Goal: Task Accomplishment & Management: Complete application form

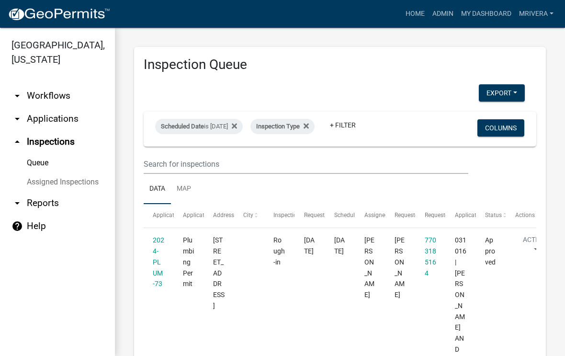
select select "1: 25"
click at [230, 124] on div "Scheduled Date is [DATE]" at bounding box center [199, 126] width 88 height 15
click at [223, 152] on input "[DATE]" at bounding box center [215, 162] width 67 height 20
type input "[DATE]"
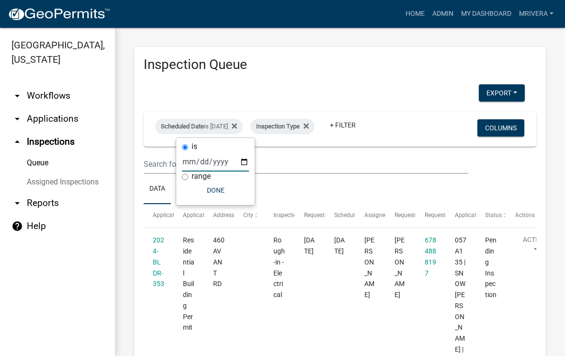
click at [359, 190] on ul "Data Map" at bounding box center [340, 189] width 393 height 30
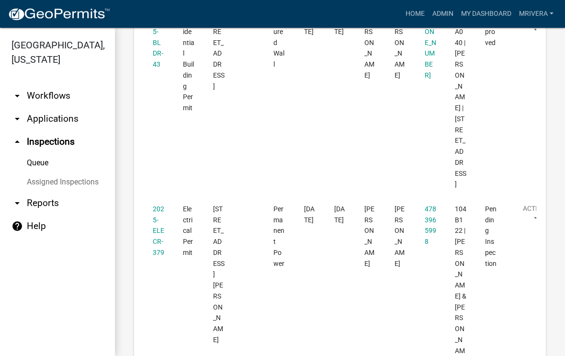
scroll to position [411, 0]
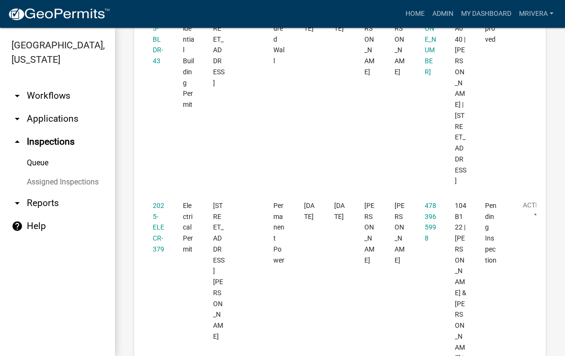
click at [162, 233] on link "2025-ELECR-379" at bounding box center [158, 227] width 11 height 51
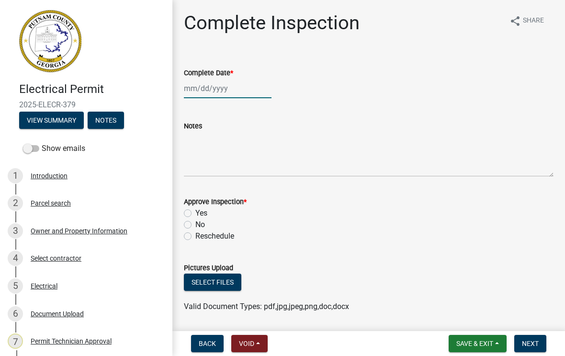
click at [216, 91] on div at bounding box center [228, 89] width 88 height 20
select select "9"
select select "2025"
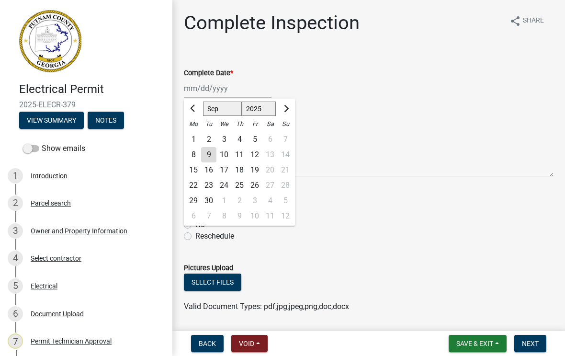
click at [207, 155] on div "9" at bounding box center [208, 154] width 15 height 15
type input "[DATE]"
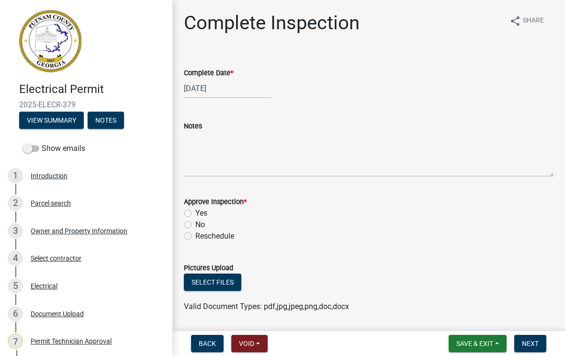
click at [195, 216] on label "Yes" at bounding box center [201, 212] width 12 height 11
click at [195, 214] on input "Yes" at bounding box center [198, 210] width 6 height 6
radio input "true"
click at [531, 346] on span "Next" at bounding box center [530, 343] width 17 height 8
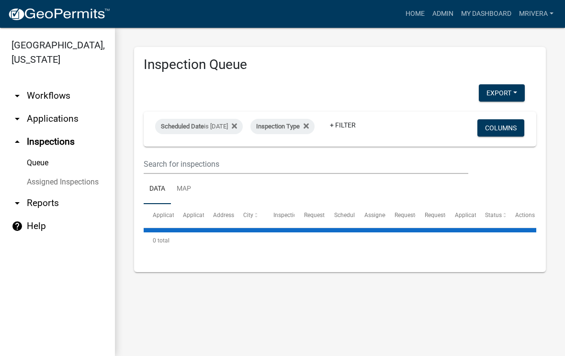
select select "1: 25"
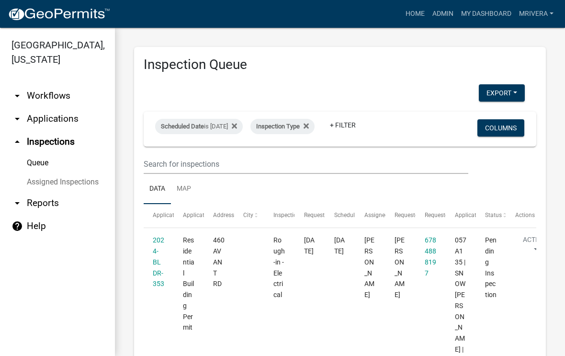
click at [389, 281] on datatable-body-cell "[PERSON_NAME]" at bounding box center [400, 322] width 30 height 188
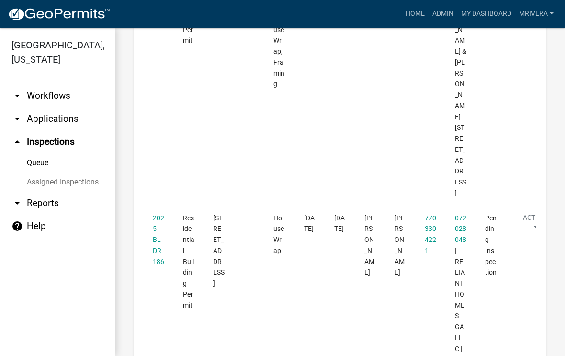
scroll to position [1170, 0]
click at [155, 213] on link "2025-BLDR-186" at bounding box center [158, 238] width 11 height 51
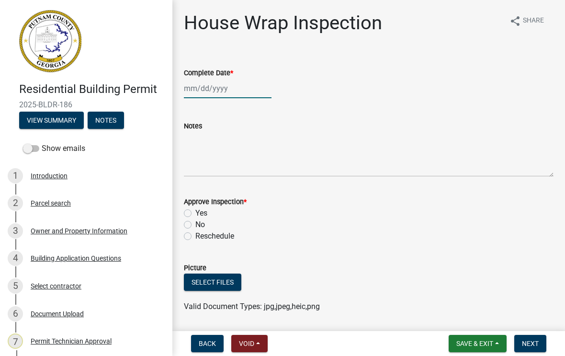
click at [217, 96] on div at bounding box center [228, 89] width 88 height 20
select select "9"
select select "2025"
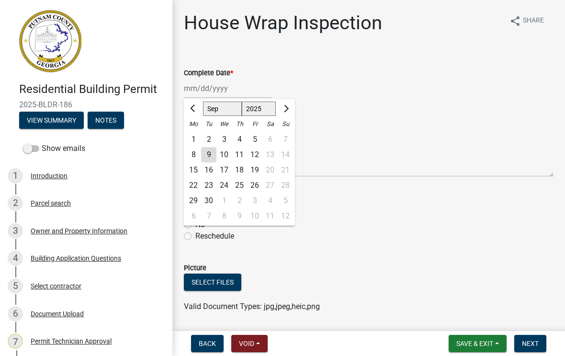
click at [208, 163] on div "16" at bounding box center [208, 169] width 15 height 15
type input "[DATE]"
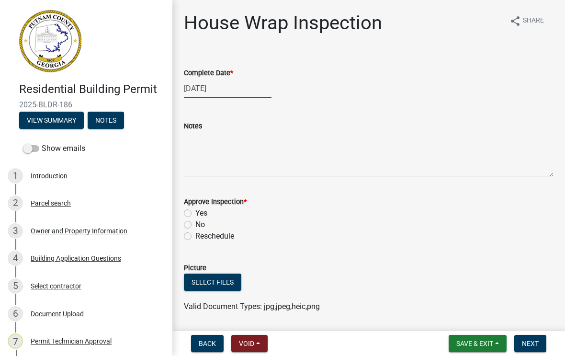
click at [216, 90] on div "[DATE]" at bounding box center [228, 89] width 88 height 20
select select "9"
select select "2025"
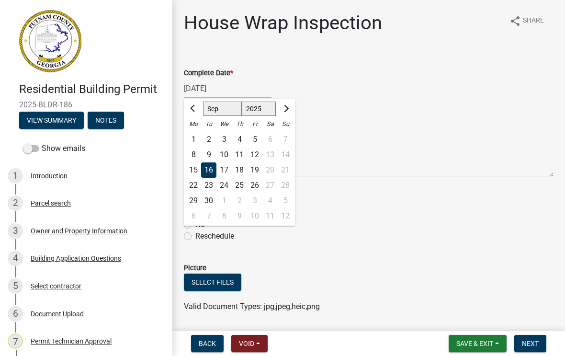
click at [211, 156] on div "9" at bounding box center [208, 154] width 15 height 15
type input "[DATE]"
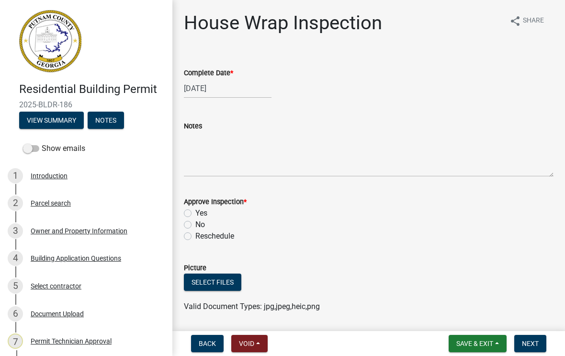
click at [195, 213] on label "Yes" at bounding box center [201, 212] width 12 height 11
click at [195, 213] on input "Yes" at bounding box center [198, 210] width 6 height 6
radio input "true"
click at [529, 341] on span "Next" at bounding box center [530, 343] width 17 height 8
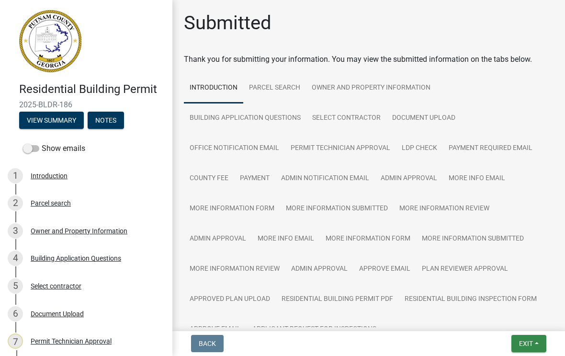
click at [523, 350] on button "Exit" at bounding box center [528, 343] width 35 height 17
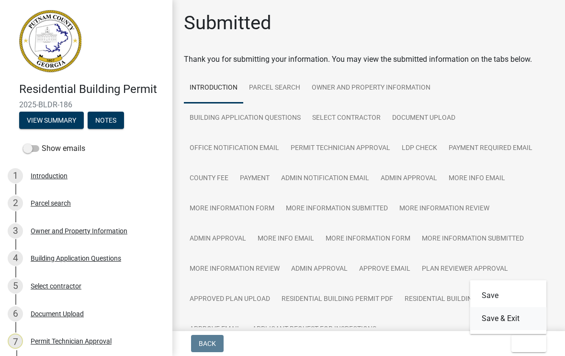
click at [506, 323] on button "Save & Exit" at bounding box center [508, 318] width 77 height 23
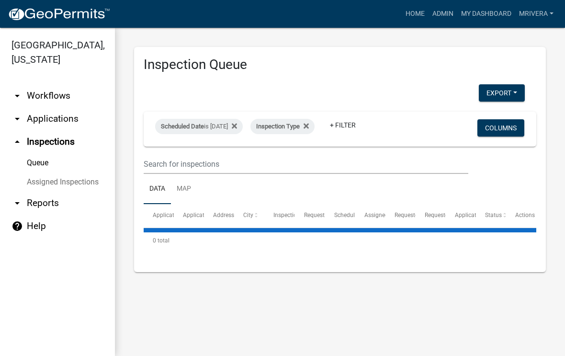
select select "1: 25"
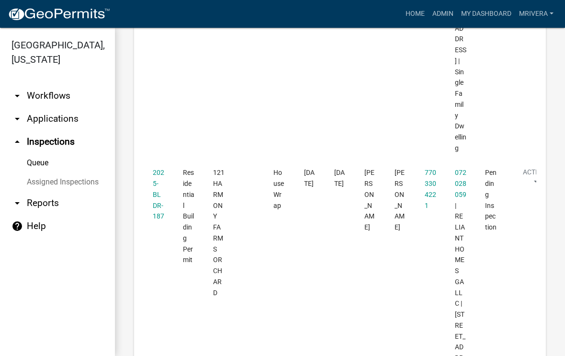
scroll to position [1533, 0]
click at [158, 169] on link "2025-BLDR-187" at bounding box center [158, 194] width 11 height 51
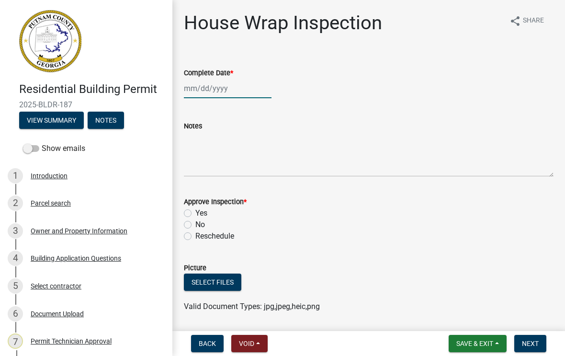
click at [225, 83] on div at bounding box center [228, 89] width 88 height 20
select select "9"
select select "2025"
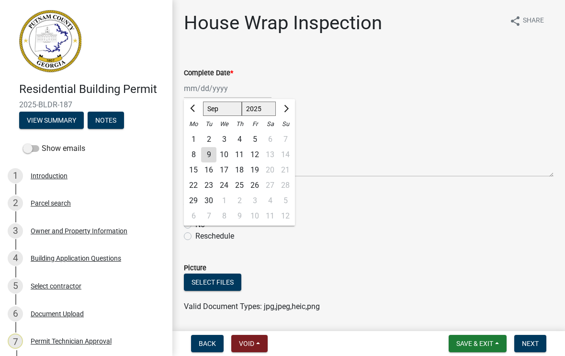
click at [212, 157] on div "9" at bounding box center [208, 154] width 15 height 15
type input "[DATE]"
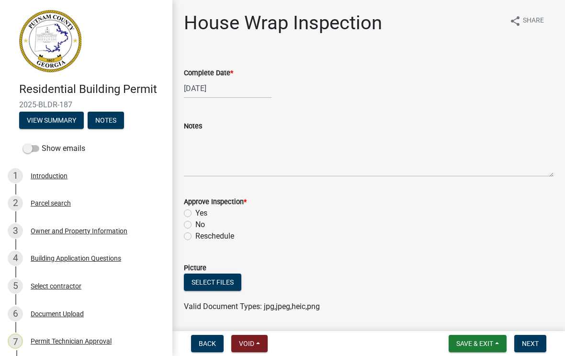
click at [195, 216] on label "Yes" at bounding box center [201, 212] width 12 height 11
click at [195, 214] on input "Yes" at bounding box center [198, 210] width 6 height 6
radio input "true"
click at [532, 344] on span "Next" at bounding box center [530, 343] width 17 height 8
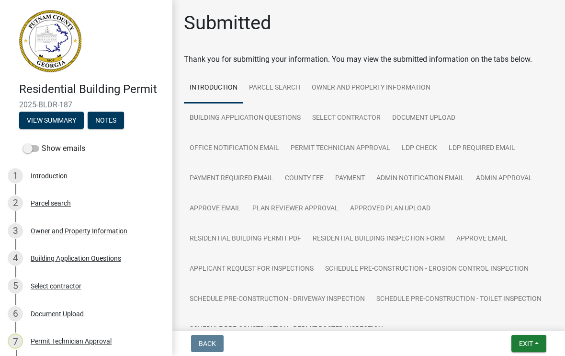
click at [525, 340] on span "Exit" at bounding box center [526, 343] width 14 height 8
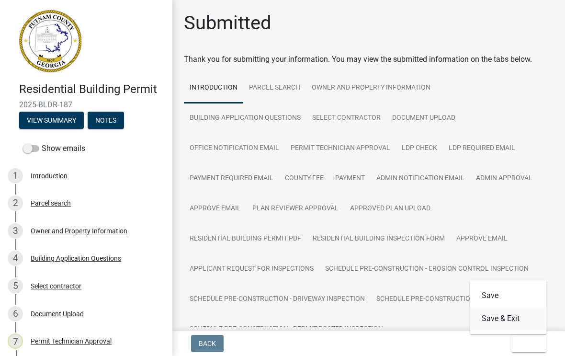
click at [514, 322] on button "Save & Exit" at bounding box center [508, 318] width 77 height 23
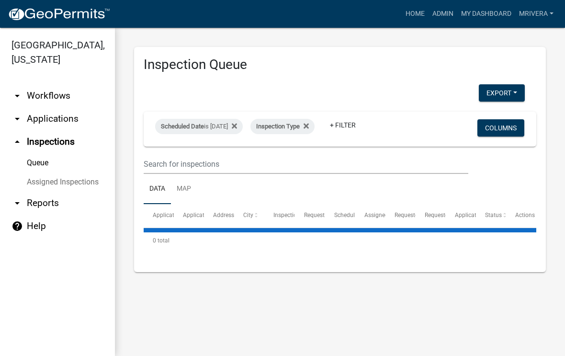
select select "1: 25"
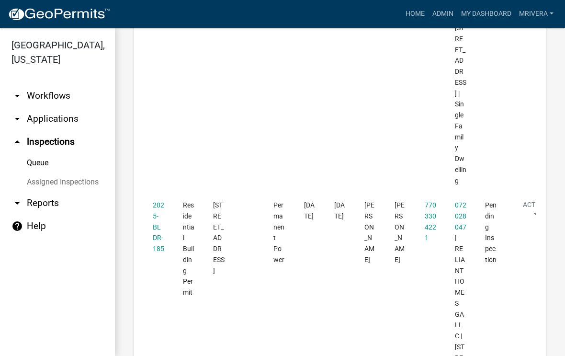
scroll to position [1823, 0]
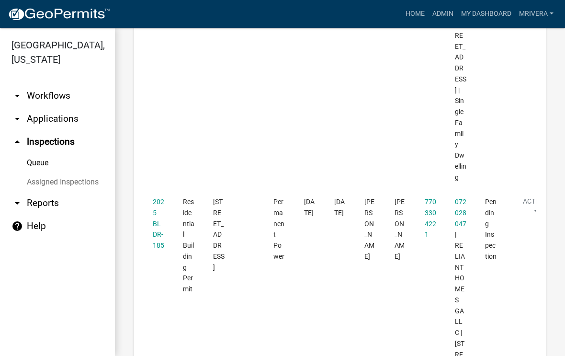
click at [148, 205] on datatable-body-cell "2025-BLDR-185" at bounding box center [159, 349] width 30 height 319
click at [162, 204] on link "2025-BLDR-185" at bounding box center [158, 223] width 11 height 51
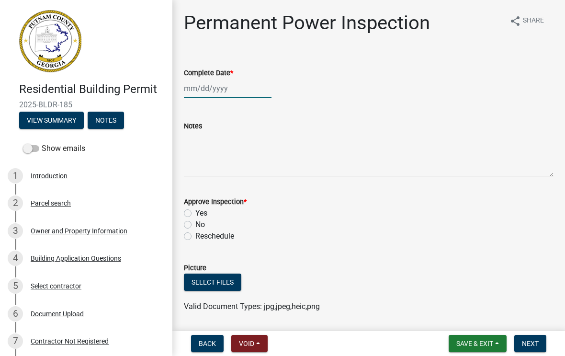
click at [219, 96] on div at bounding box center [228, 89] width 88 height 20
select select "9"
select select "2025"
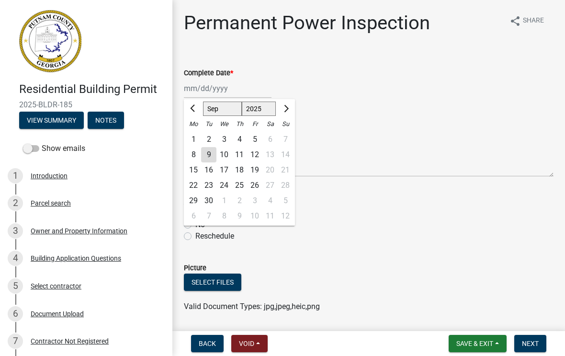
click at [208, 157] on div "9" at bounding box center [208, 154] width 15 height 15
type input "[DATE]"
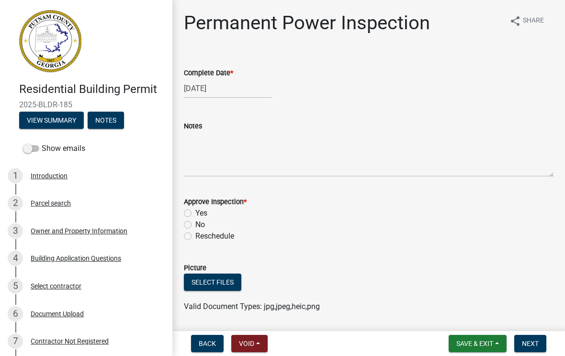
click at [195, 214] on label "Yes" at bounding box center [201, 212] width 12 height 11
click at [195, 214] on input "Yes" at bounding box center [198, 210] width 6 height 6
radio input "true"
click at [530, 346] on span "Next" at bounding box center [530, 343] width 17 height 8
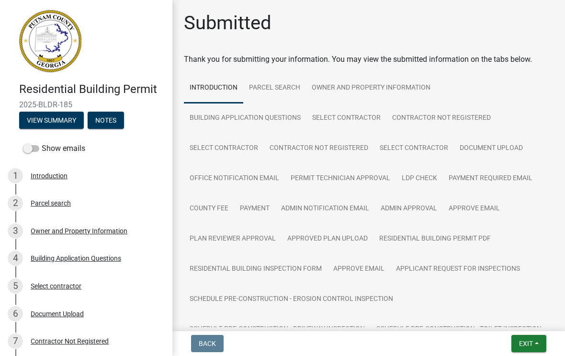
click at [529, 335] on button "Exit" at bounding box center [528, 343] width 35 height 17
click at [508, 324] on button "Save & Exit" at bounding box center [508, 318] width 77 height 23
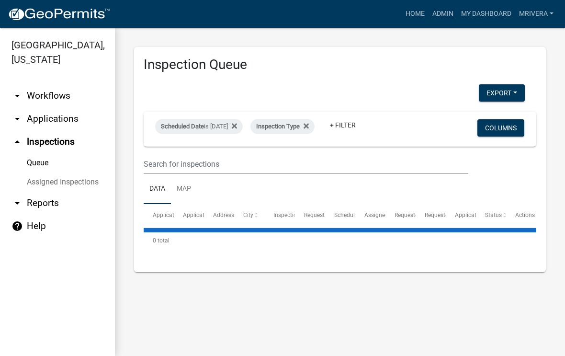
select select "1: 25"
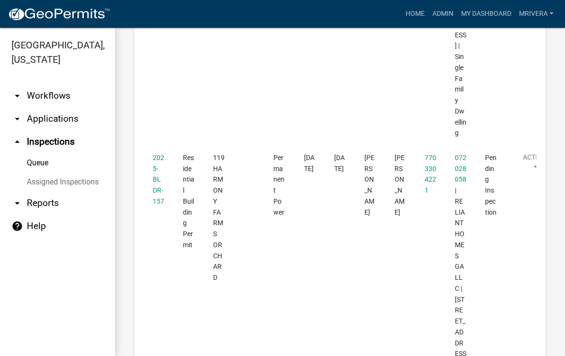
scroll to position [2187, 0]
click at [157, 168] on link "2025-BLDR-157" at bounding box center [158, 178] width 11 height 51
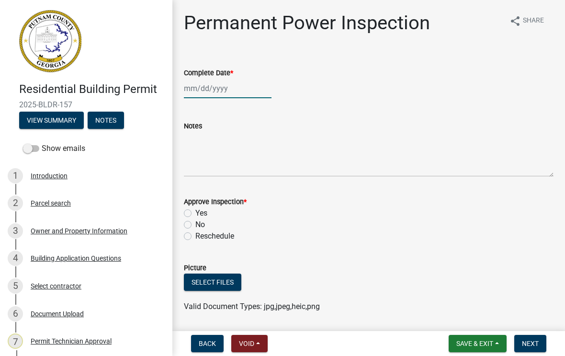
click at [221, 94] on div at bounding box center [228, 89] width 88 height 20
select select "9"
select select "2025"
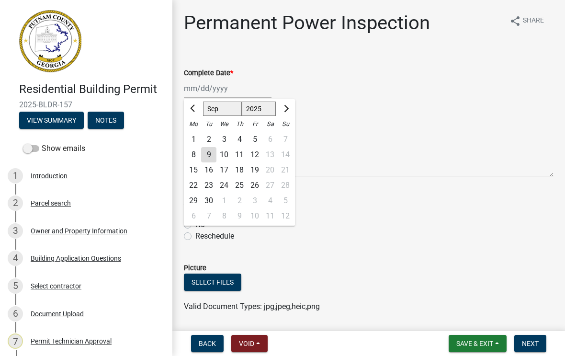
click at [209, 160] on div "9" at bounding box center [208, 154] width 15 height 15
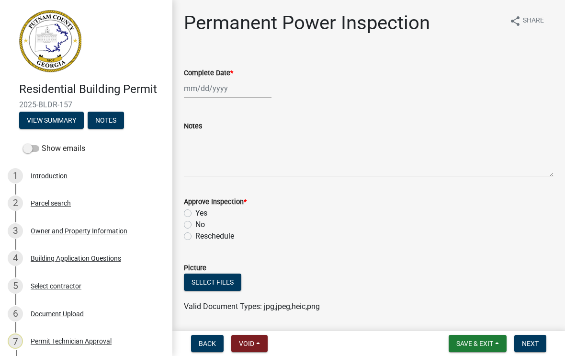
type input "[DATE]"
click at [195, 215] on label "Yes" at bounding box center [201, 212] width 12 height 11
click at [195, 214] on input "Yes" at bounding box center [198, 210] width 6 height 6
radio input "true"
click at [530, 342] on span "Next" at bounding box center [530, 343] width 17 height 8
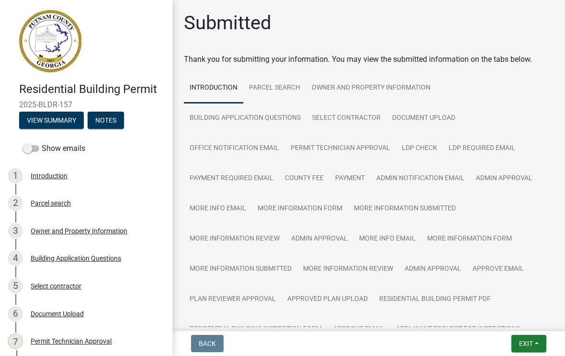
click at [526, 345] on span "Exit" at bounding box center [526, 343] width 14 height 8
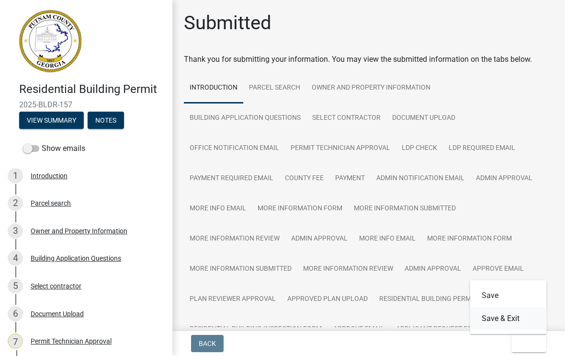
click at [512, 324] on button "Save & Exit" at bounding box center [508, 318] width 77 height 23
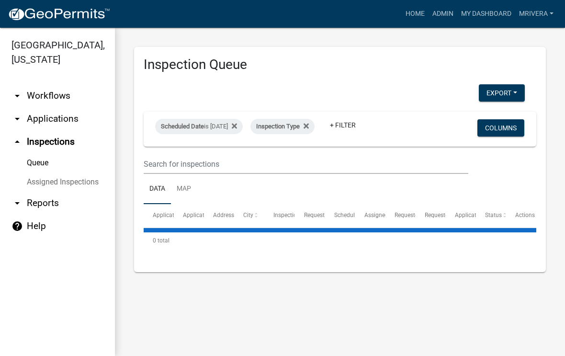
select select "1: 25"
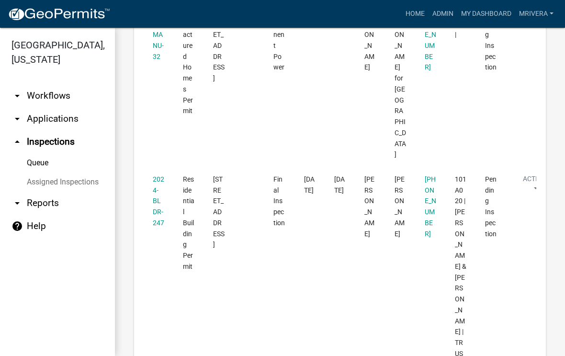
scroll to position [2562, 0]
click at [160, 176] on link "2024-BLDR-247" at bounding box center [158, 201] width 11 height 51
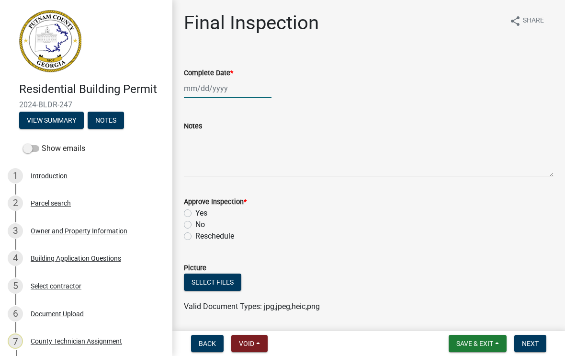
click at [222, 90] on div at bounding box center [228, 89] width 88 height 20
select select "9"
select select "2025"
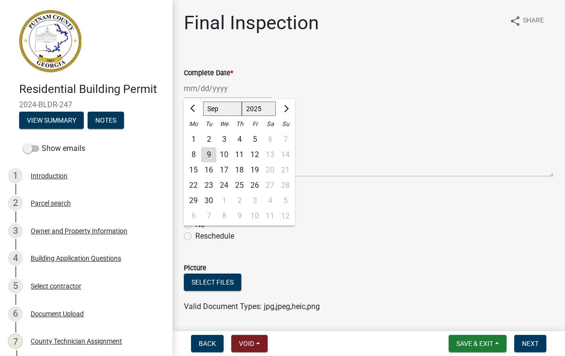
click at [204, 149] on div "9" at bounding box center [208, 154] width 15 height 15
type input "[DATE]"
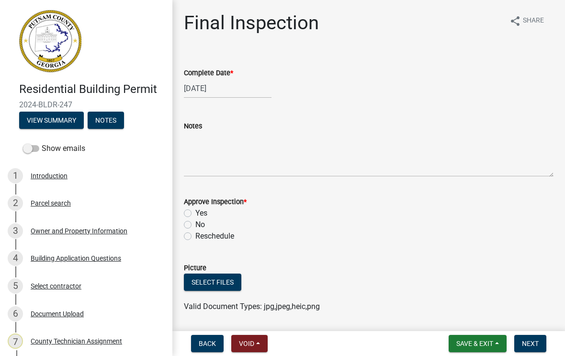
click at [192, 210] on div "Yes" at bounding box center [369, 212] width 370 height 11
click at [195, 214] on label "Yes" at bounding box center [201, 212] width 12 height 11
click at [195, 214] on input "Yes" at bounding box center [198, 210] width 6 height 6
radio input "true"
click at [533, 339] on span "Next" at bounding box center [530, 343] width 17 height 8
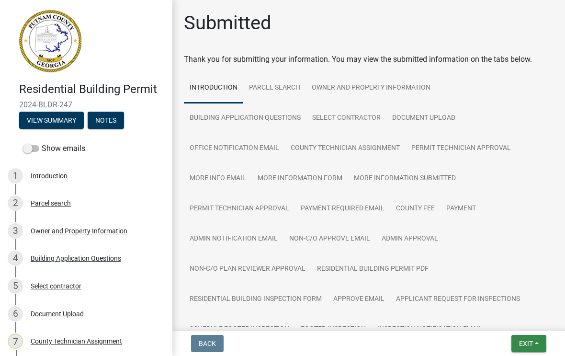
click at [533, 339] on button "Exit" at bounding box center [528, 343] width 35 height 17
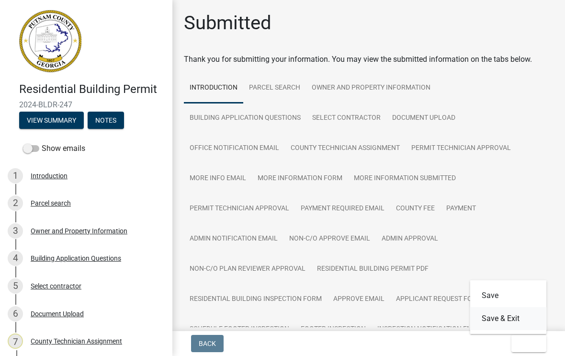
click at [512, 316] on button "Save & Exit" at bounding box center [508, 318] width 77 height 23
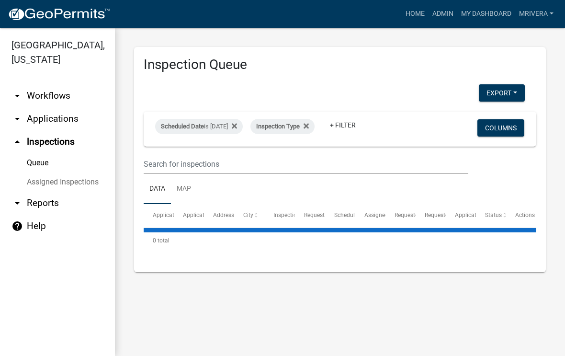
select select "1: 25"
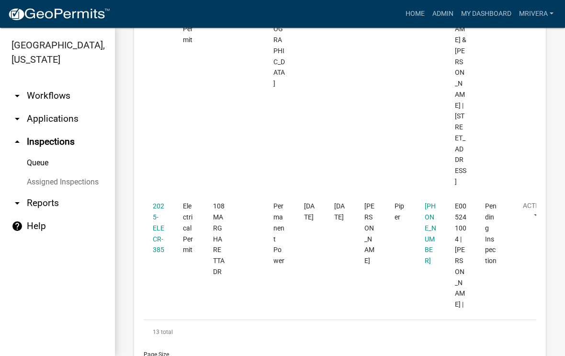
scroll to position [3085, 0]
click at [154, 202] on link "2025-ELECR-385" at bounding box center [158, 227] width 11 height 51
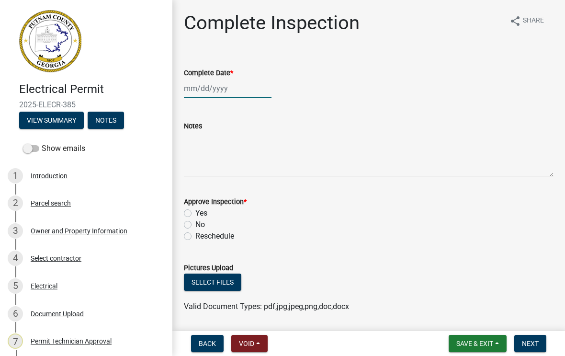
click at [216, 87] on div at bounding box center [228, 89] width 88 height 20
select select "9"
select select "2025"
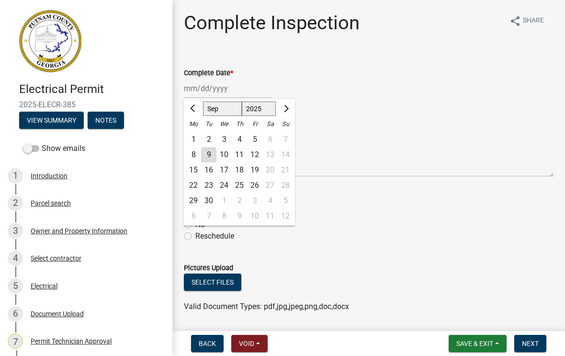
click at [211, 154] on div "9" at bounding box center [208, 154] width 15 height 15
type input "[DATE]"
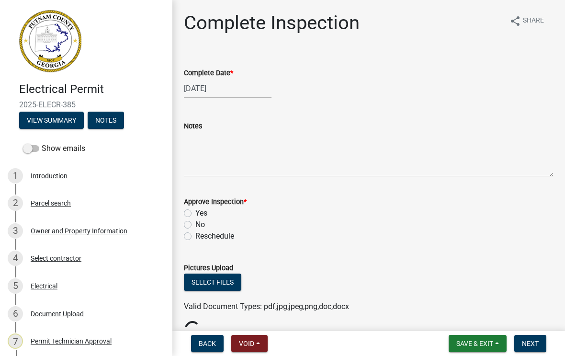
click at [195, 210] on label "Yes" at bounding box center [201, 212] width 12 height 11
click at [195, 210] on input "Yes" at bounding box center [198, 210] width 6 height 6
radio input "true"
click at [533, 343] on span "Next" at bounding box center [530, 343] width 17 height 8
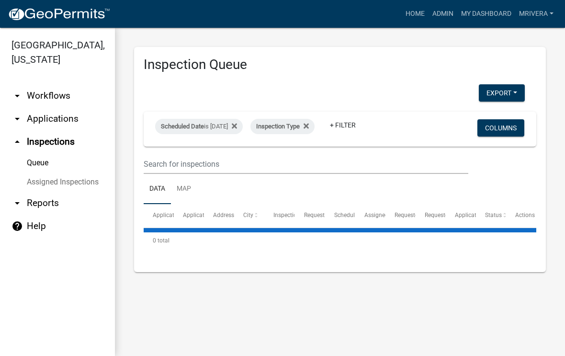
select select "1: 25"
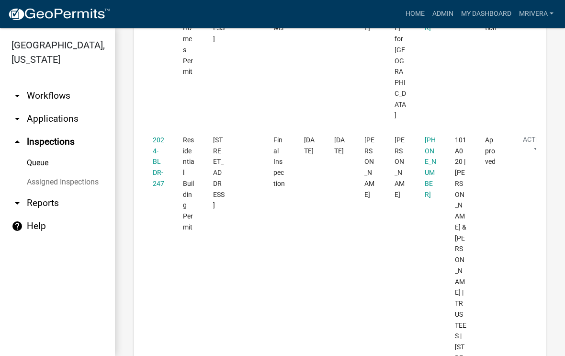
scroll to position [2597, 0]
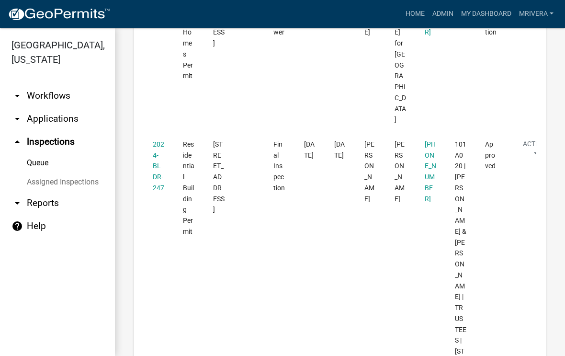
click at [155, 143] on link "2024-BLDR-247" at bounding box center [158, 165] width 11 height 51
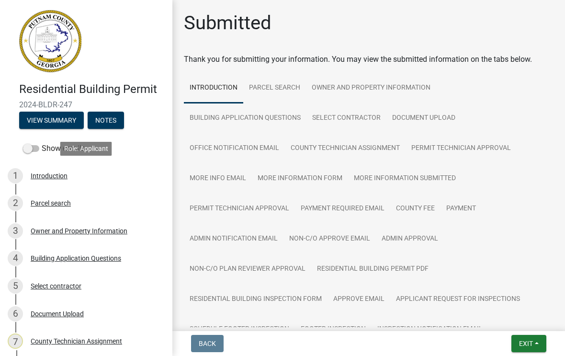
click at [62, 178] on div "Introduction" at bounding box center [49, 175] width 37 height 7
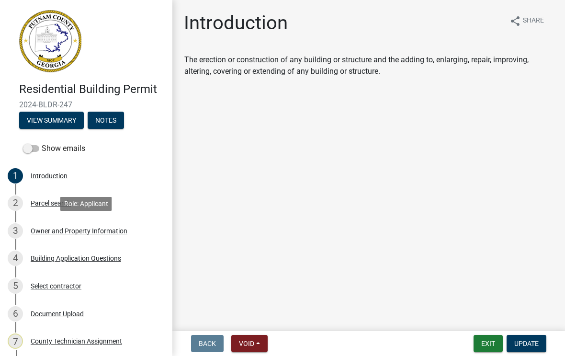
click at [104, 237] on div "3 Owner and Property Information" at bounding box center [82, 230] width 149 height 15
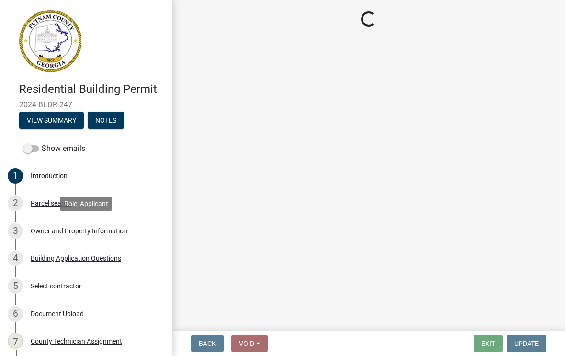
select select "469c5908-2854-42d5-89ed-bee7fc26529e"
select select "6f1acead-4b1a-4680-ba5d-beeb03d30465"
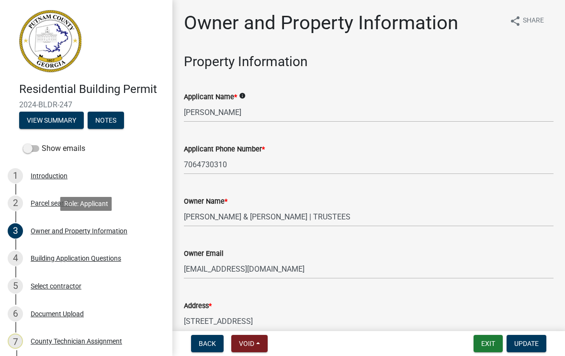
click at [113, 259] on div "Building Application Questions" at bounding box center [76, 258] width 90 height 7
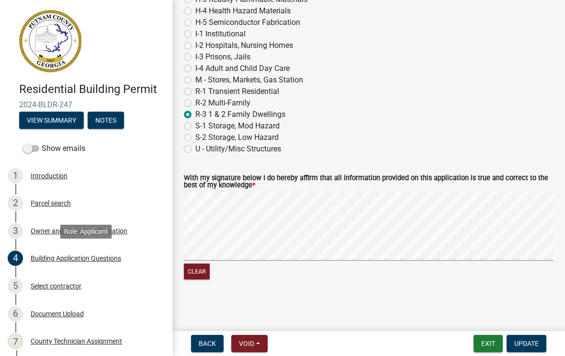
scroll to position [3713, 0]
click at [77, 288] on div "Select contractor" at bounding box center [56, 285] width 51 height 7
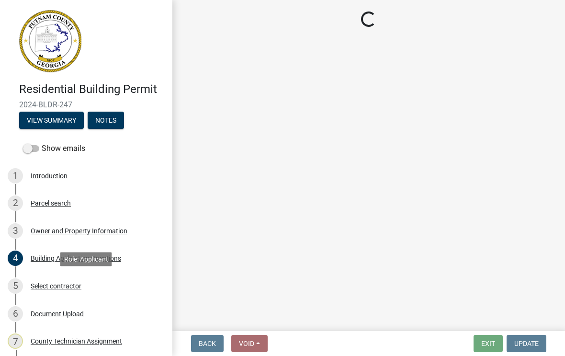
scroll to position [0, 0]
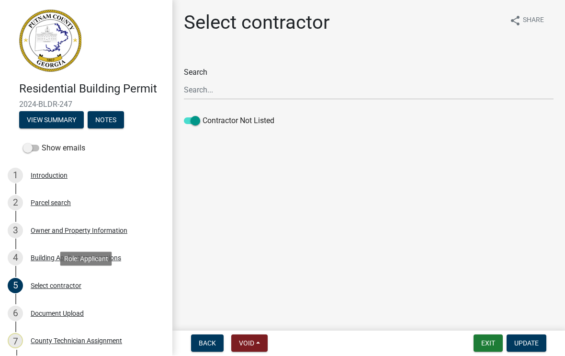
click at [78, 316] on div "Document Upload" at bounding box center [57, 313] width 53 height 7
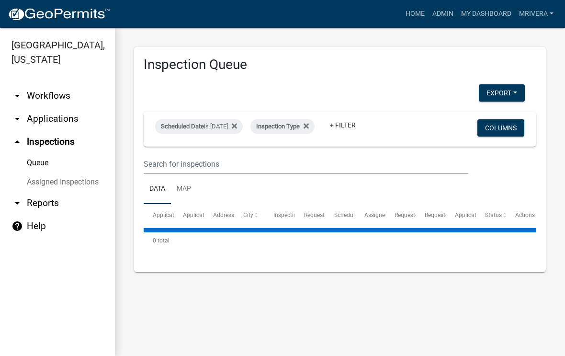
select select "1: 25"
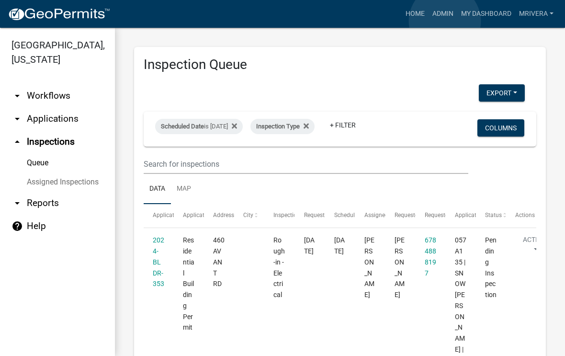
click at [445, 22] on link "Admin" at bounding box center [442, 14] width 29 height 18
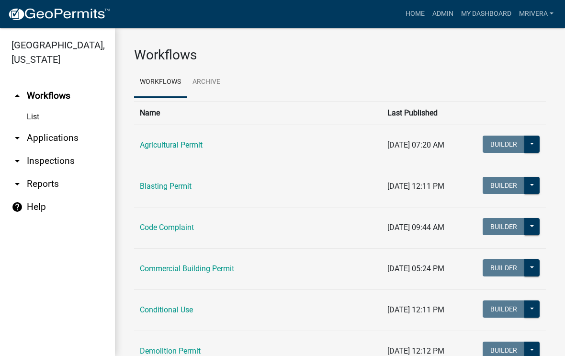
click at [540, 5] on link "mrivera" at bounding box center [536, 14] width 42 height 18
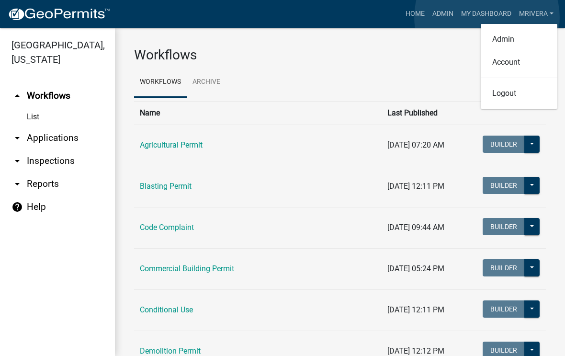
click at [487, 18] on link "My Dashboard" at bounding box center [486, 14] width 58 height 18
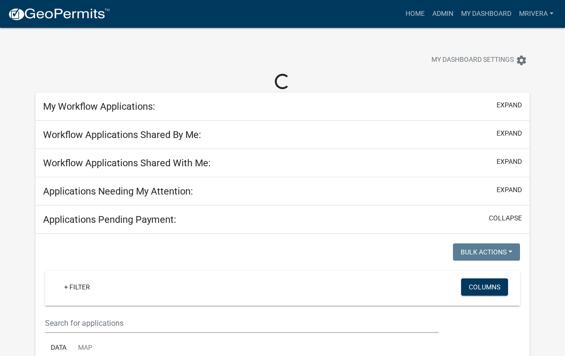
select select "1: 25"
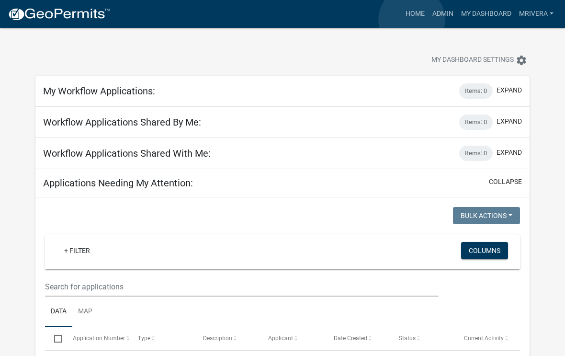
click at [412, 20] on link "Home" at bounding box center [415, 14] width 27 height 18
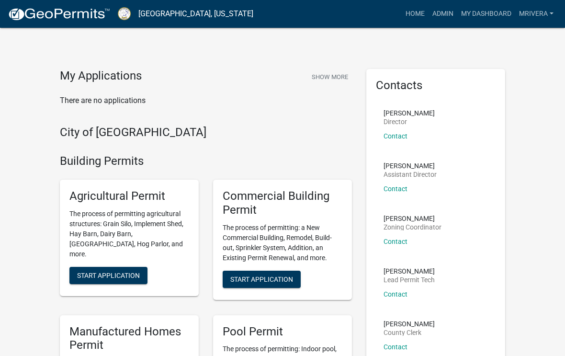
click at [538, 13] on link "mrivera" at bounding box center [536, 14] width 42 height 18
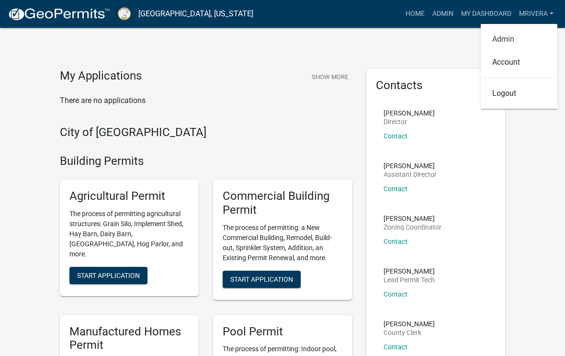
click at [511, 39] on link "Admin" at bounding box center [519, 39] width 77 height 23
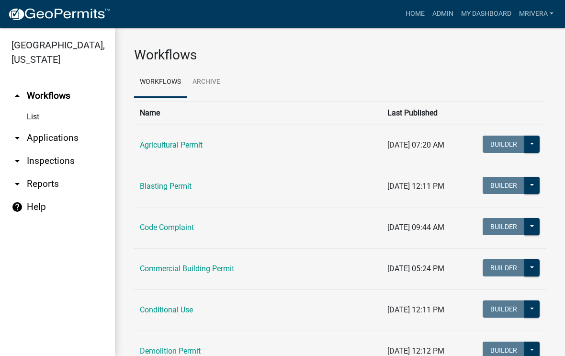
click at [66, 165] on link "arrow_drop_down Inspections" at bounding box center [57, 160] width 115 height 23
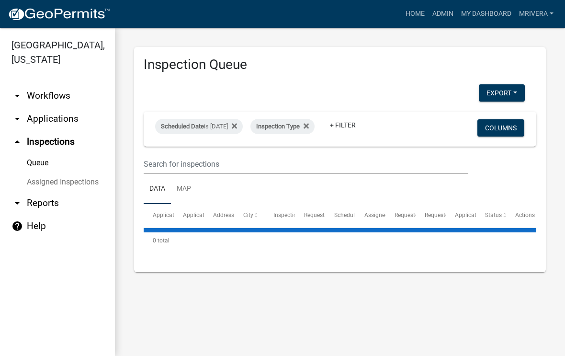
select select "1: 25"
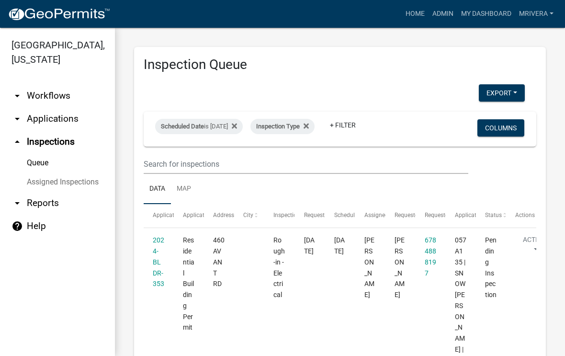
click at [231, 128] on div "Scheduled Date is [DATE]" at bounding box center [199, 126] width 88 height 15
click at [228, 153] on input "[DATE]" at bounding box center [215, 162] width 67 height 20
type input "[DATE]"
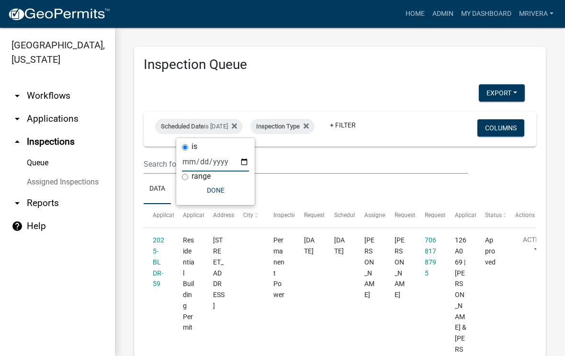
click at [418, 193] on ul "Data Map" at bounding box center [340, 189] width 393 height 30
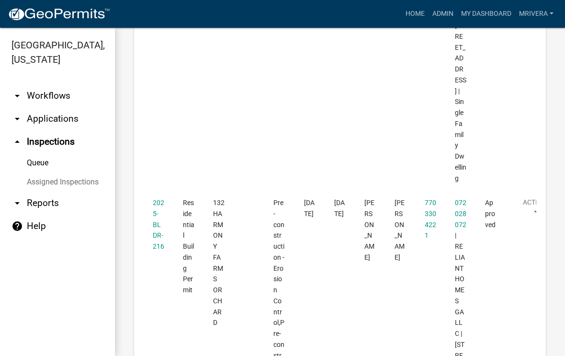
scroll to position [3841, 0]
click at [158, 198] on link "2025-BLDR-216" at bounding box center [158, 223] width 11 height 51
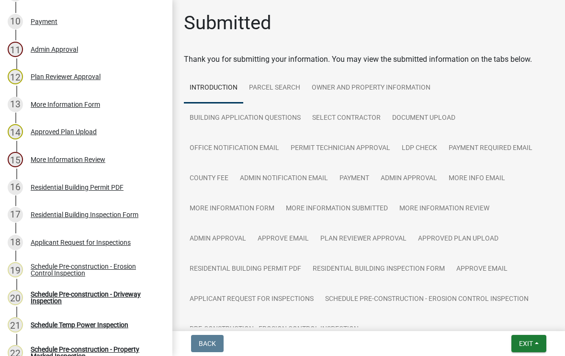
scroll to position [428, 0]
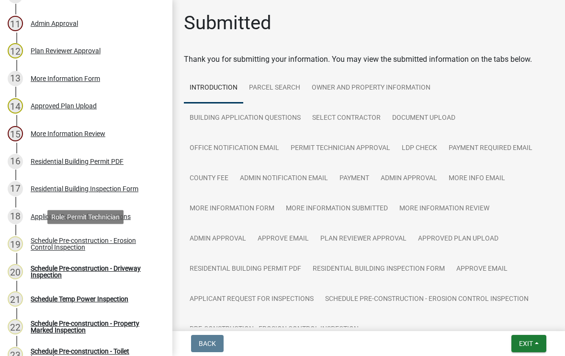
click at [120, 240] on div "Schedule Pre-construction - Erosion Control Inspection" at bounding box center [94, 243] width 126 height 13
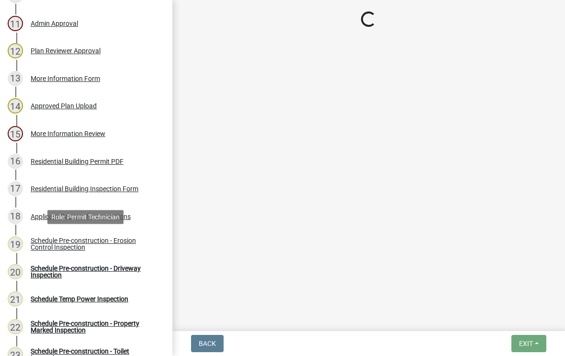
select select "07642ab0-564c-47bb-824b-0ccf2da83593"
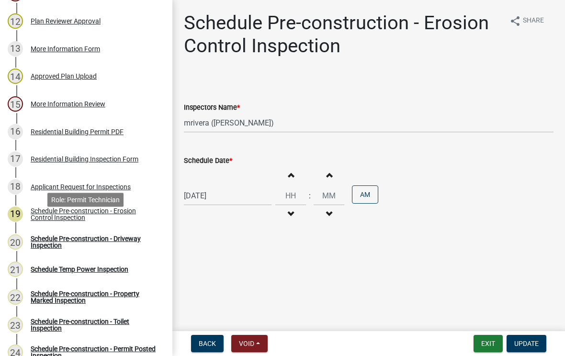
scroll to position [458, 0]
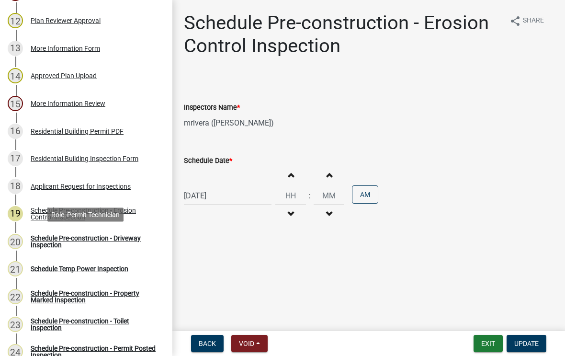
click at [131, 235] on div "Schedule Pre-construction - Driveway Inspection" at bounding box center [94, 241] width 126 height 13
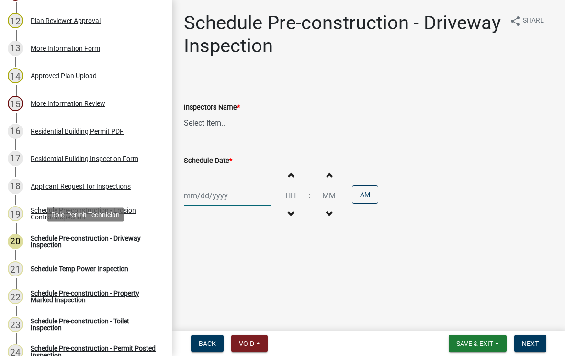
click at [219, 193] on div at bounding box center [228, 196] width 88 height 20
select select "9"
select select "2025"
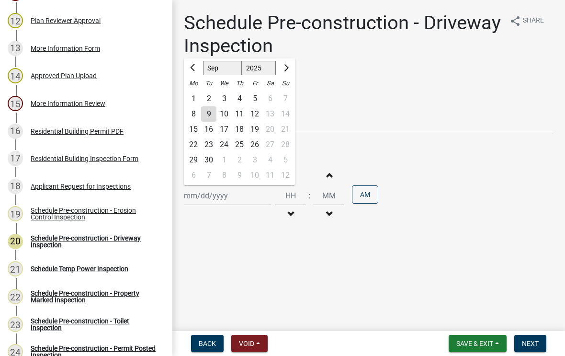
click at [225, 98] on div "3" at bounding box center [223, 98] width 15 height 15
type input "[DATE]"
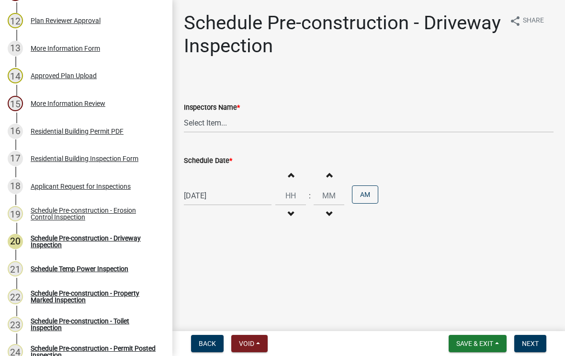
click at [539, 336] on button "Next" at bounding box center [530, 343] width 32 height 17
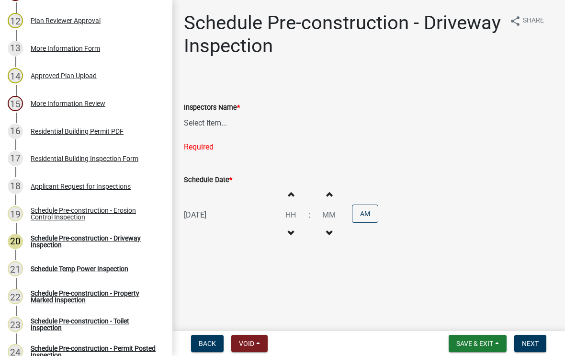
click at [533, 342] on span "Next" at bounding box center [530, 343] width 17 height 8
click at [221, 127] on select "Select Item... mrivera ([PERSON_NAME]) [PERSON_NAME] ([PERSON_NAME] ([PERSON_NA…" at bounding box center [369, 123] width 370 height 20
select select "07642ab0-564c-47bb-824b-0ccf2da83593"
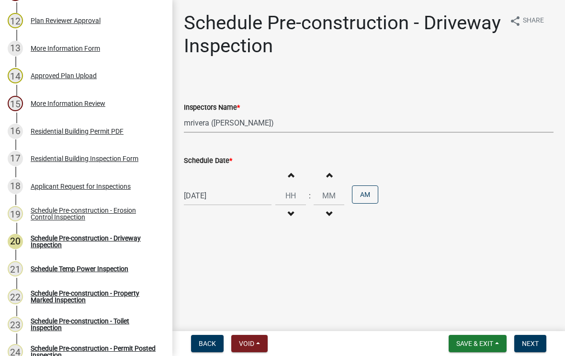
click at [530, 346] on span "Next" at bounding box center [530, 343] width 17 height 8
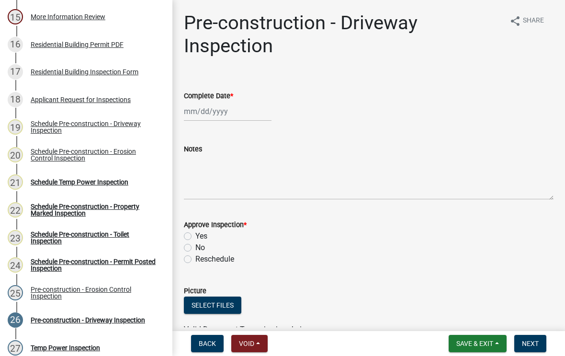
scroll to position [545, 0]
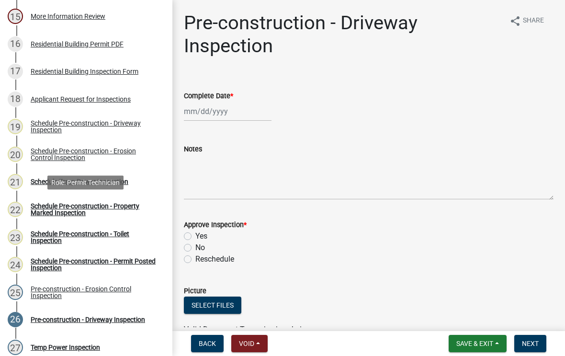
click at [135, 209] on div "Schedule Pre-construction - Property Marked Inspection" at bounding box center [94, 208] width 126 height 13
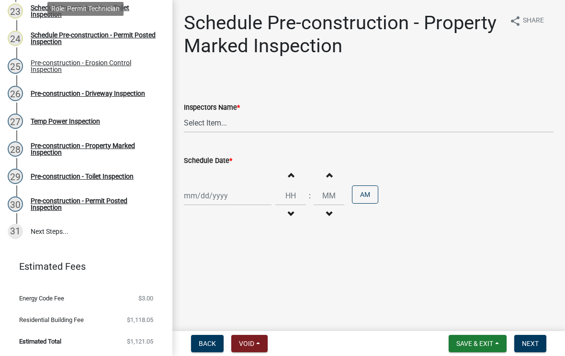
scroll to position [771, 0]
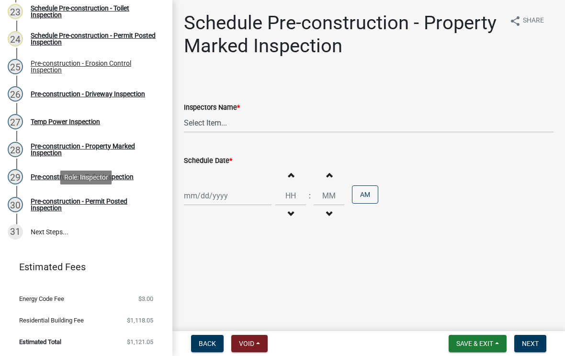
click at [114, 201] on div "Pre-construction - Permit Posted Inspection" at bounding box center [94, 204] width 126 height 13
click at [123, 206] on div "Pre-construction - Permit Posted Inspection" at bounding box center [94, 204] width 126 height 13
click at [127, 198] on div "Pre-construction - Permit Posted Inspection" at bounding box center [94, 204] width 126 height 13
click at [128, 204] on div "Pre-construction - Permit Posted Inspection" at bounding box center [94, 204] width 126 height 13
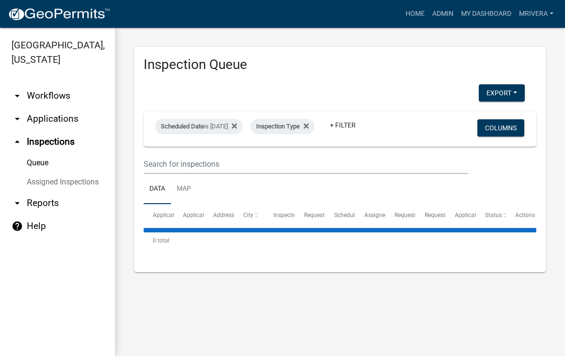
select select "1: 25"
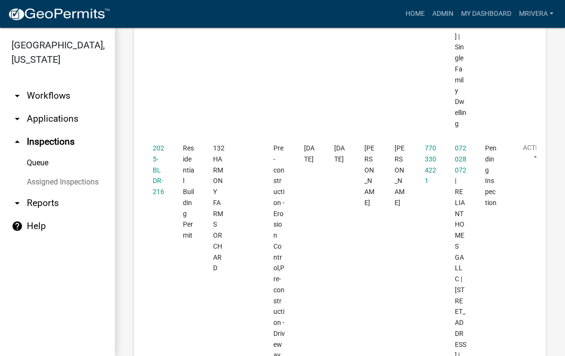
scroll to position [3895, 0]
click at [159, 144] on link "2025-BLDR-216" at bounding box center [158, 169] width 11 height 51
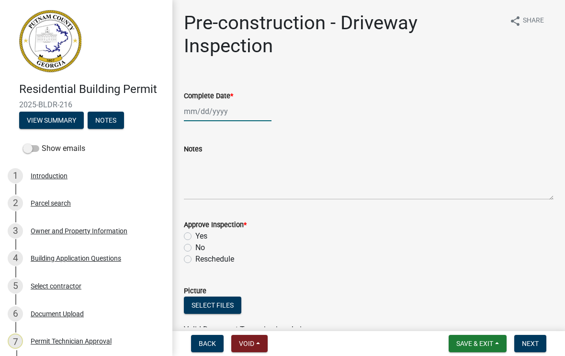
click at [219, 116] on div at bounding box center [228, 111] width 88 height 20
select select "9"
select select "2025"
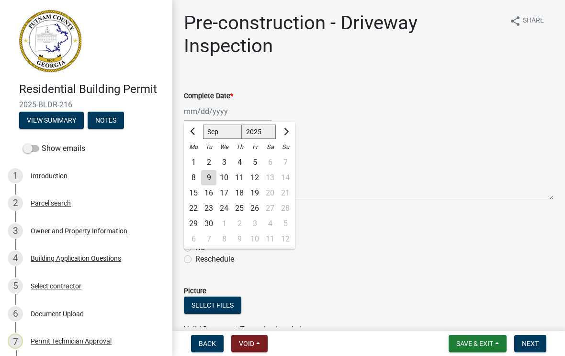
click at [224, 160] on div "3" at bounding box center [223, 162] width 15 height 15
type input "[DATE]"
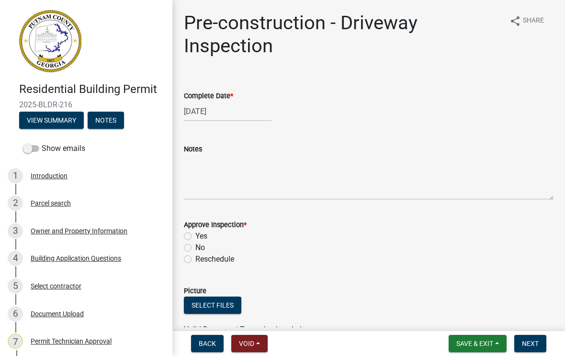
click at [195, 239] on label "Yes" at bounding box center [201, 235] width 12 height 11
click at [195, 236] on input "Yes" at bounding box center [198, 233] width 6 height 6
radio input "true"
click at [535, 340] on span "Next" at bounding box center [530, 343] width 17 height 8
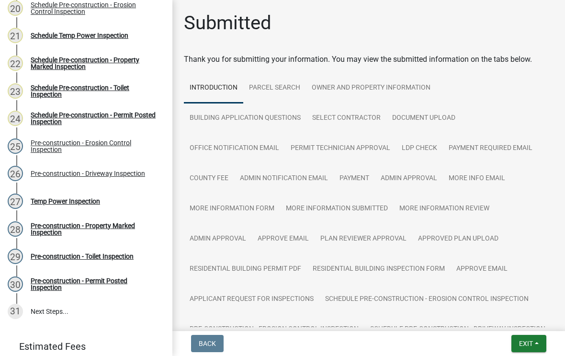
scroll to position [689, 0]
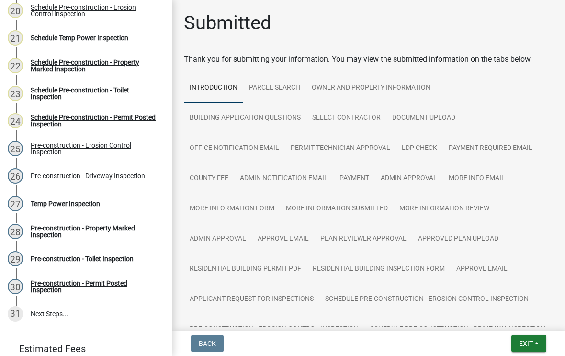
click at [525, 346] on span "Exit" at bounding box center [526, 343] width 14 height 8
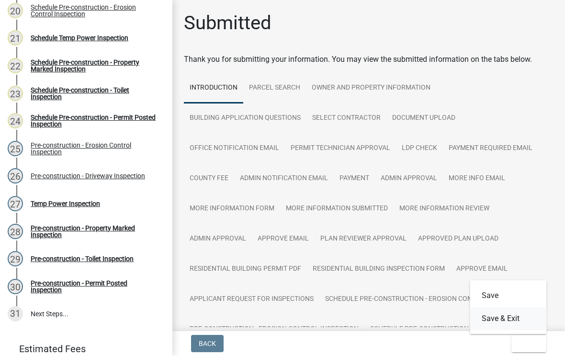
click at [508, 319] on button "Save & Exit" at bounding box center [508, 318] width 77 height 23
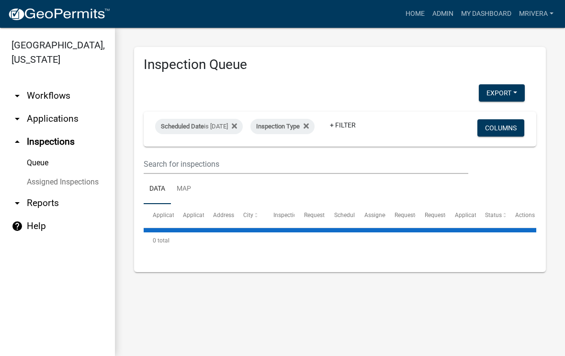
select select "1: 25"
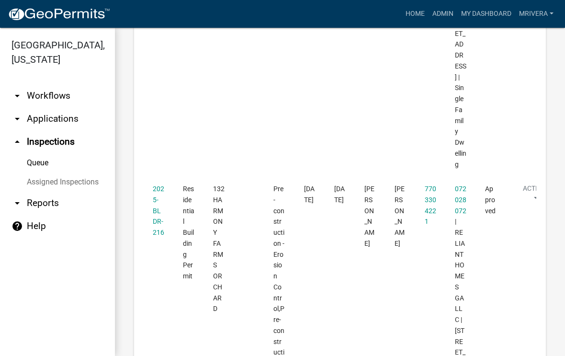
scroll to position [3860, 0]
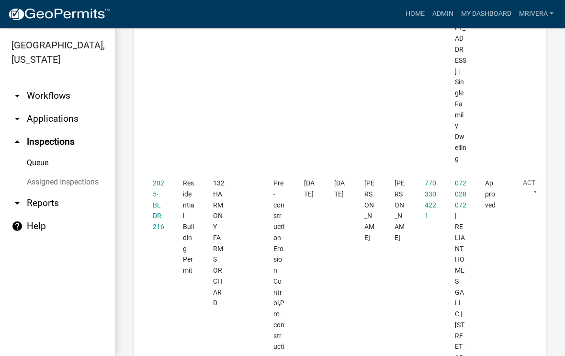
click at [159, 179] on link "2025-BLDR-216" at bounding box center [158, 204] width 11 height 51
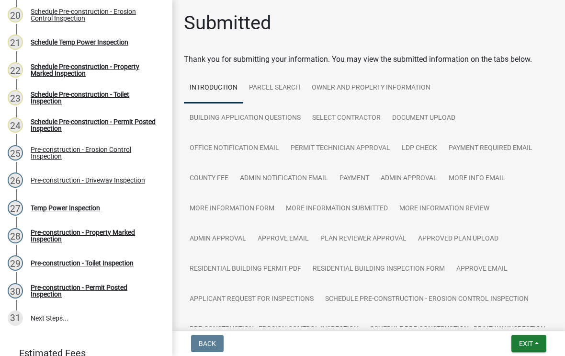
scroll to position [686, 0]
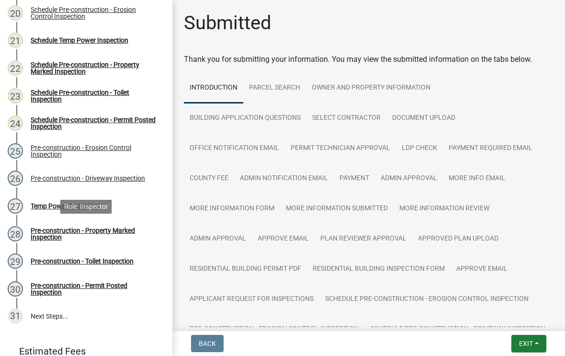
click at [131, 228] on div "Pre-construction - Property Marked Inspection" at bounding box center [94, 233] width 126 height 13
click at [123, 235] on div "Pre-construction - Property Marked Inspection" at bounding box center [94, 233] width 126 height 13
click at [131, 228] on div "Pre-construction - Property Marked Inspection" at bounding box center [94, 233] width 126 height 13
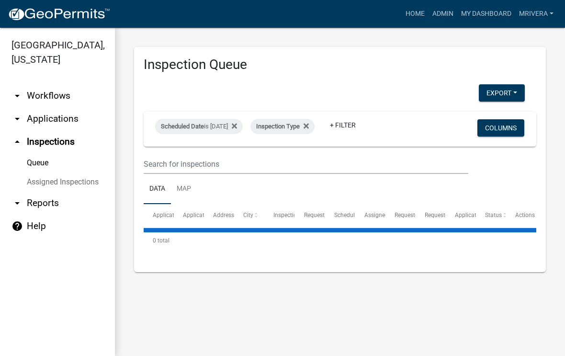
select select "1: 25"
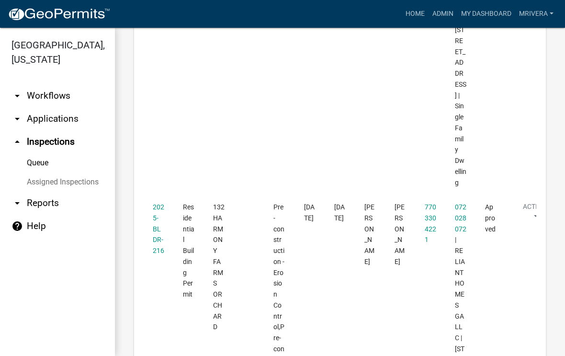
scroll to position [3839, 0]
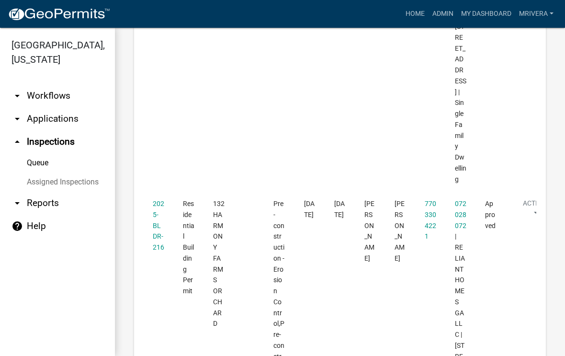
click at [160, 200] on link "2025-BLDR-216" at bounding box center [158, 225] width 11 height 51
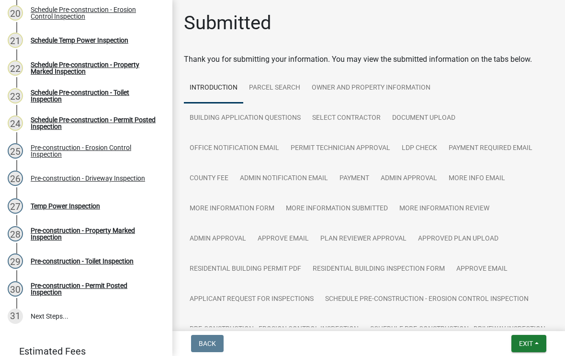
scroll to position [687, 0]
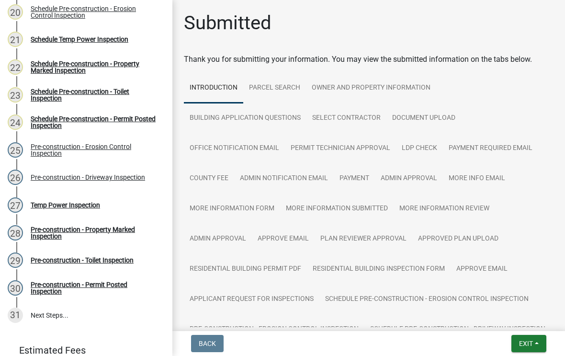
click at [127, 264] on div "29 Pre-construction - Toilet Inspection" at bounding box center [82, 259] width 149 height 15
click at [125, 266] on div "29 Pre-construction - Toilet Inspection" at bounding box center [82, 259] width 149 height 15
click at [128, 262] on div "Pre-construction - Toilet Inspection" at bounding box center [82, 260] width 103 height 7
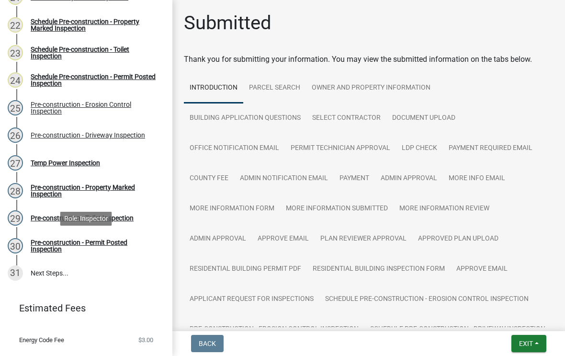
click at [129, 243] on div "Pre-construction - Permit Posted Inspection" at bounding box center [94, 245] width 126 height 13
click at [131, 245] on div "Pre-construction - Permit Posted Inspection" at bounding box center [94, 245] width 126 height 13
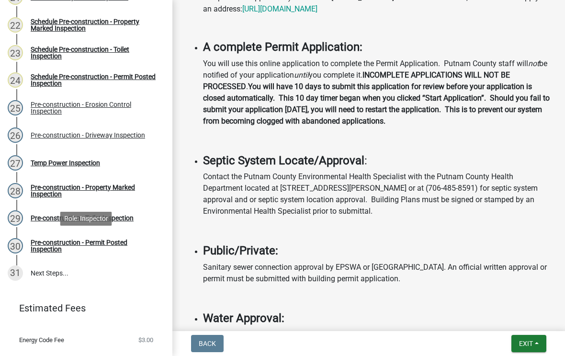
click at [528, 340] on span "Exit" at bounding box center [526, 343] width 14 height 8
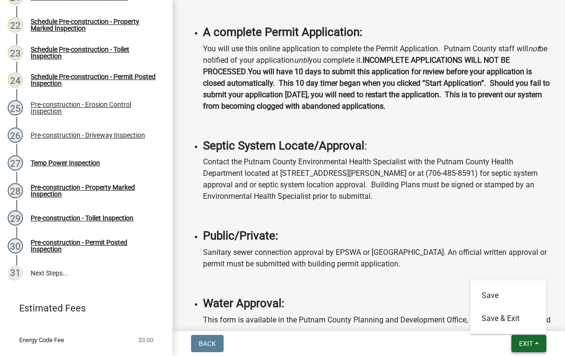
scroll to position [564, 0]
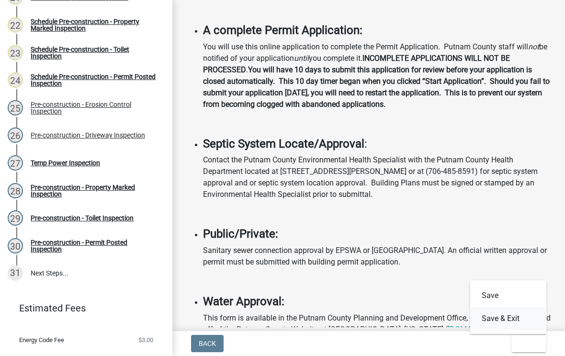
click at [509, 326] on button "Save & Exit" at bounding box center [508, 318] width 77 height 23
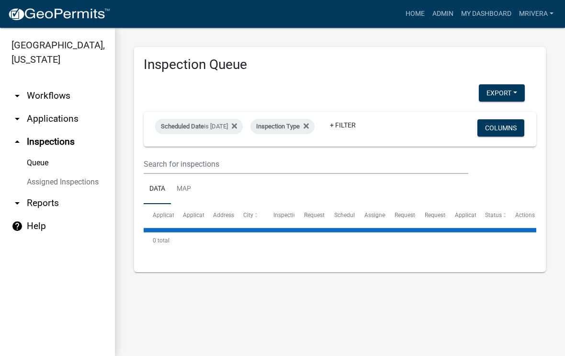
select select "1: 25"
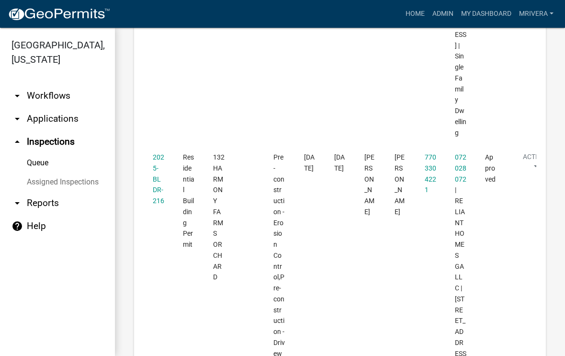
scroll to position [3881, 0]
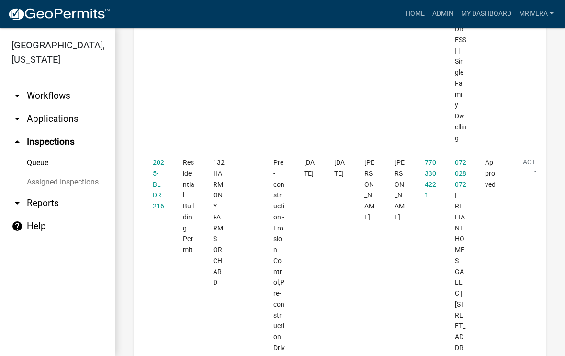
click at [155, 158] on link "2025-BLDR-216" at bounding box center [158, 183] width 11 height 51
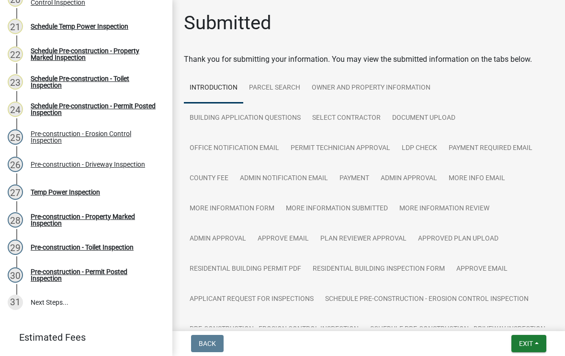
scroll to position [702, 0]
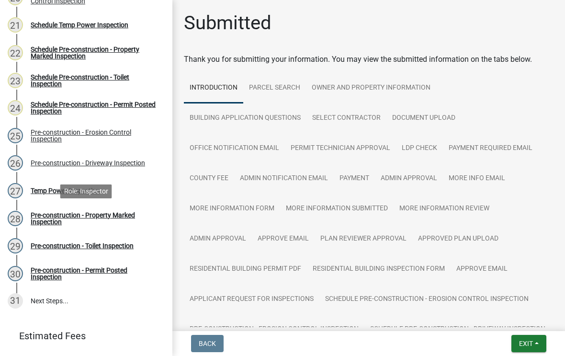
click at [133, 219] on div "Pre-construction - Property Marked Inspection" at bounding box center [94, 218] width 126 height 13
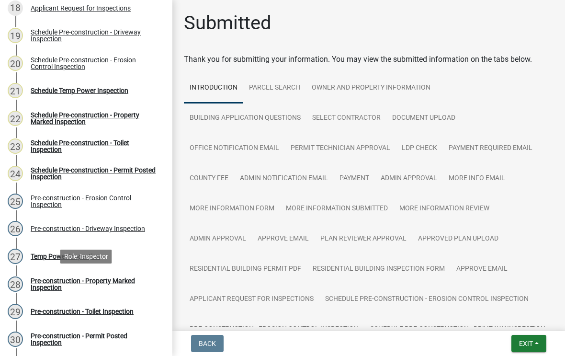
scroll to position [637, 0]
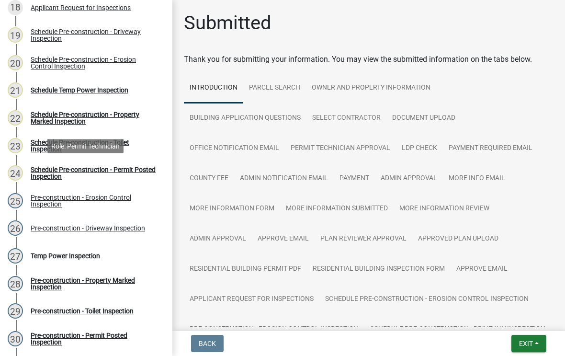
click at [131, 169] on div "Schedule Pre-construction - Permit Posted Inspection" at bounding box center [94, 172] width 126 height 13
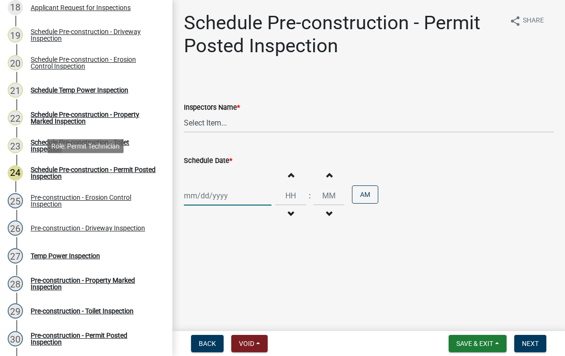
click at [214, 199] on div at bounding box center [228, 196] width 88 height 20
select select "9"
select select "2025"
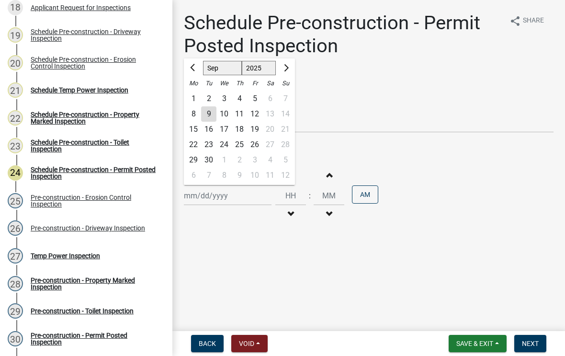
click at [225, 100] on div "3" at bounding box center [223, 98] width 15 height 15
type input "[DATE]"
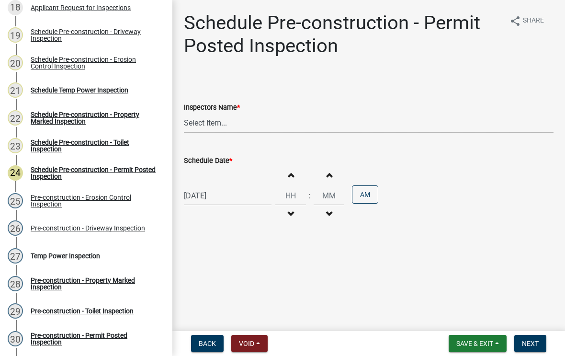
click at [217, 125] on select "Select Item... mrivera ([PERSON_NAME]) [PERSON_NAME] ([PERSON_NAME] ([PERSON_NA…" at bounding box center [369, 123] width 370 height 20
select select "07642ab0-564c-47bb-824b-0ccf2da83593"
click at [135, 142] on div "Schedule Pre-construction - Toilet Inspection" at bounding box center [94, 145] width 126 height 13
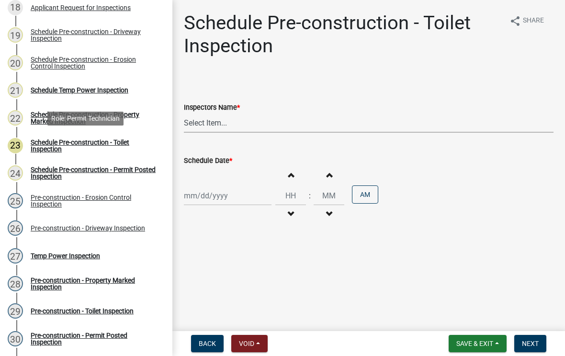
click at [225, 124] on select "Select Item... mrivera ([PERSON_NAME]) [PERSON_NAME] ([PERSON_NAME] ([PERSON_NA…" at bounding box center [369, 123] width 370 height 20
select select "07642ab0-564c-47bb-824b-0ccf2da83593"
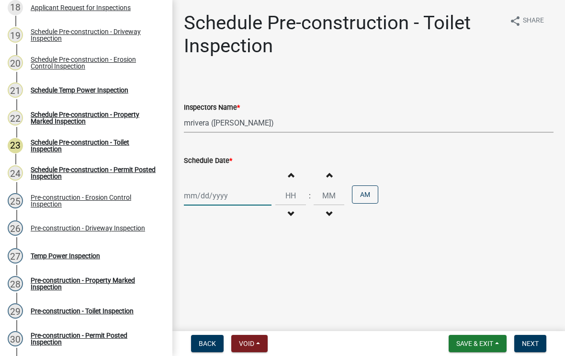
click at [217, 199] on div at bounding box center [228, 196] width 88 height 20
select select "9"
select select "2025"
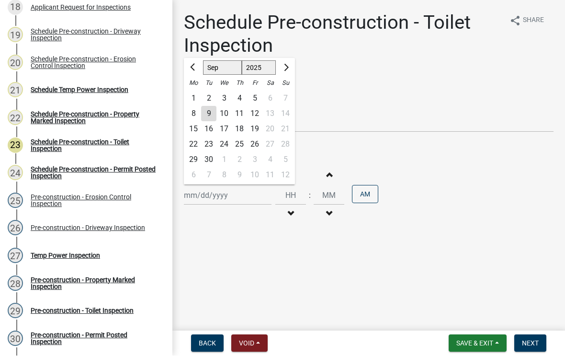
click at [225, 102] on div "3" at bounding box center [223, 98] width 15 height 15
type input "[DATE]"
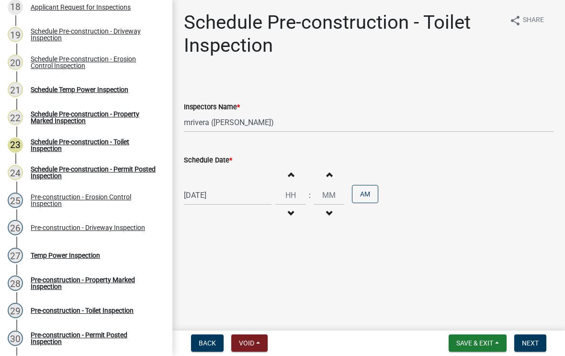
click at [530, 350] on button "Next" at bounding box center [530, 343] width 32 height 17
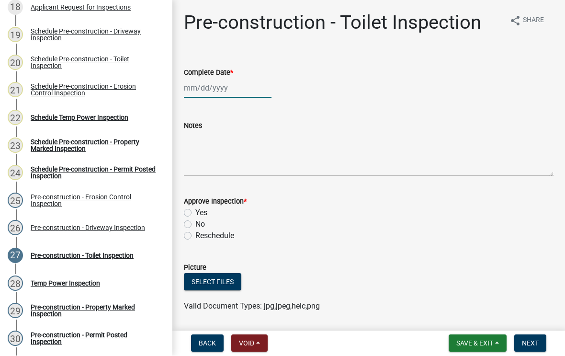
click at [215, 91] on div at bounding box center [228, 89] width 88 height 20
select select "9"
select select "2025"
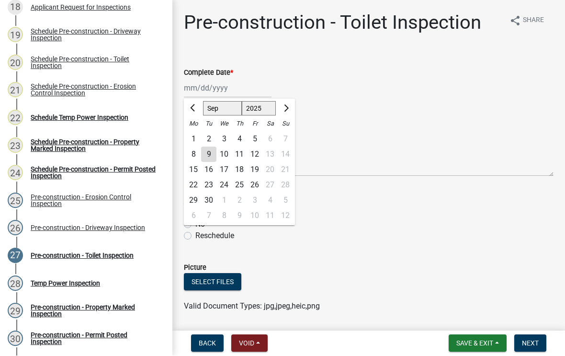
click at [228, 137] on div "3" at bounding box center [223, 139] width 15 height 15
type input "[DATE]"
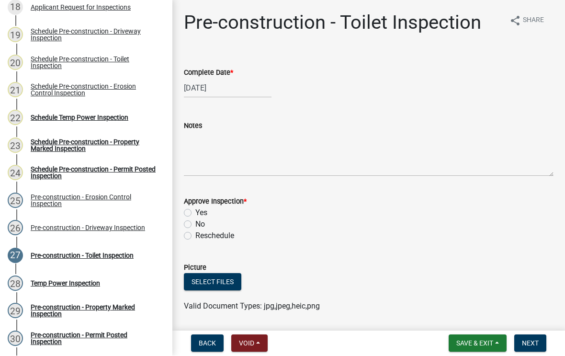
click at [195, 211] on label "Yes" at bounding box center [201, 212] width 12 height 11
click at [195, 211] on input "Yes" at bounding box center [198, 210] width 6 height 6
radio input "true"
click at [530, 349] on button "Next" at bounding box center [530, 343] width 32 height 17
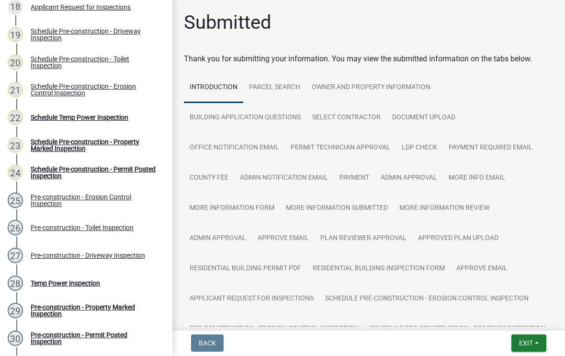
click at [523, 341] on span "Exit" at bounding box center [526, 343] width 14 height 8
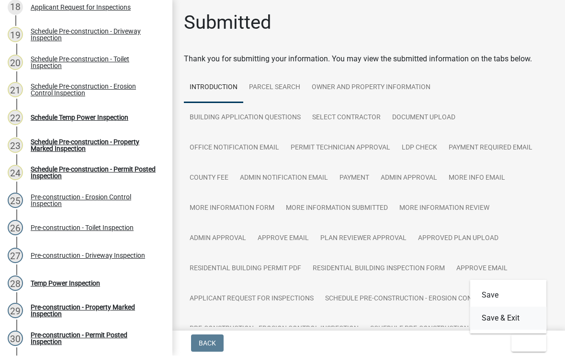
click at [507, 320] on button "Save & Exit" at bounding box center [508, 318] width 77 height 23
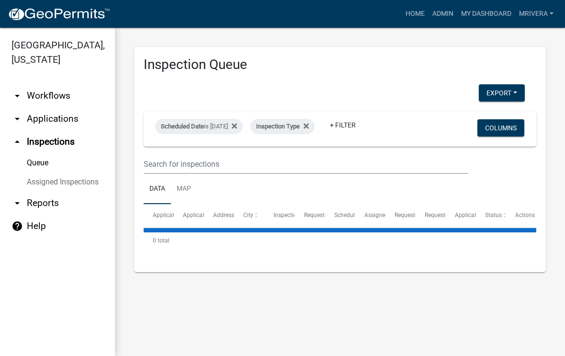
select select "1: 25"
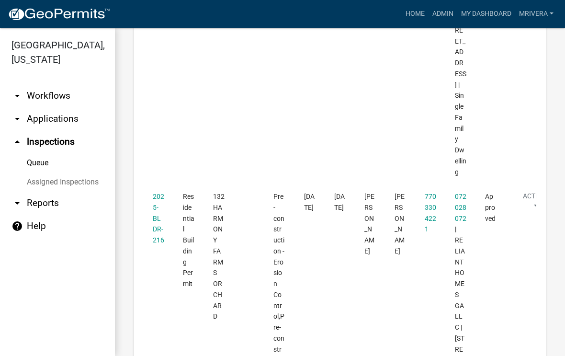
scroll to position [3846, 0]
click at [161, 193] on link "2025-BLDR-216" at bounding box center [158, 218] width 11 height 51
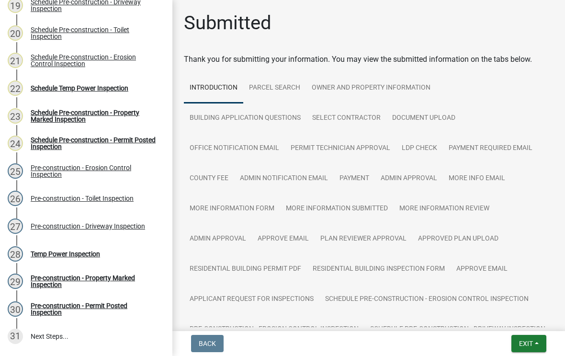
scroll to position [667, 0]
click at [128, 285] on div "Pre-construction - Property Marked Inspection" at bounding box center [94, 280] width 126 height 13
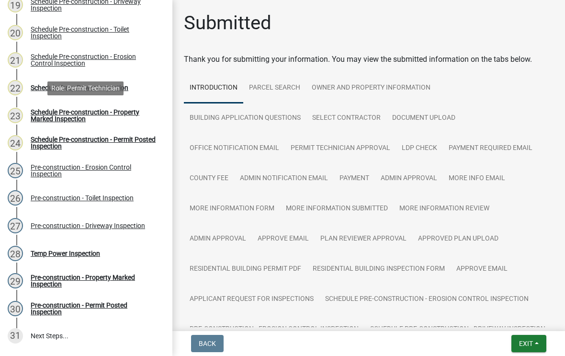
click at [134, 114] on div "Schedule Pre-construction - Property Marked Inspection" at bounding box center [94, 115] width 126 height 13
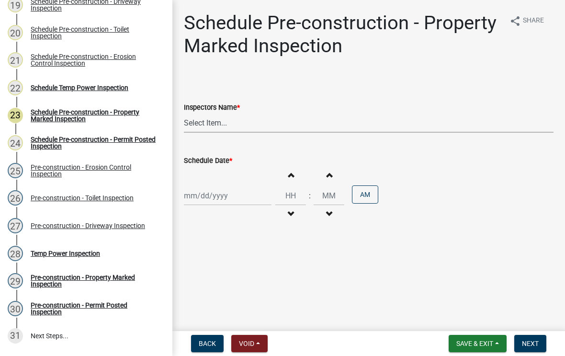
click at [217, 127] on select "Select Item... mrivera ([PERSON_NAME]) [PERSON_NAME] ([PERSON_NAME] ([PERSON_NA…" at bounding box center [369, 123] width 370 height 20
select select "07642ab0-564c-47bb-824b-0ccf2da83593"
click at [215, 199] on div at bounding box center [228, 196] width 88 height 20
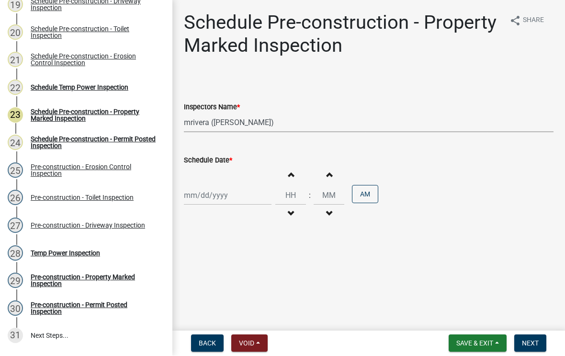
select select "9"
select select "2025"
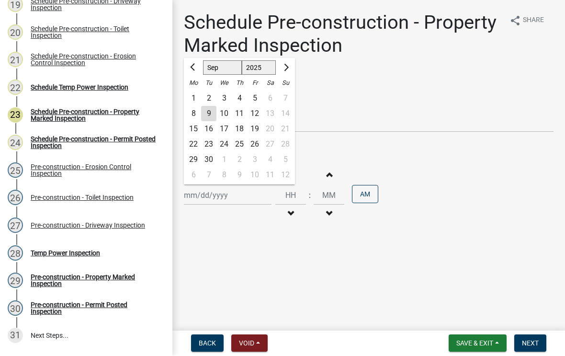
click at [224, 105] on div "3" at bounding box center [223, 98] width 15 height 15
type input "[DATE]"
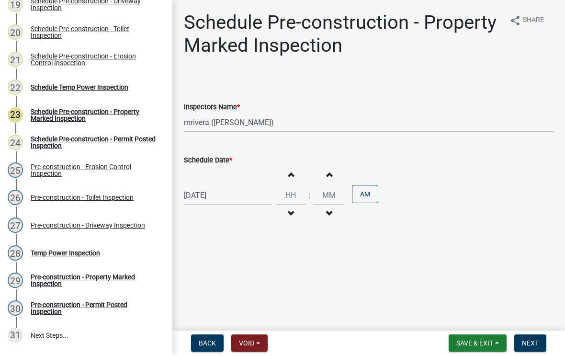
click at [533, 339] on span "Next" at bounding box center [530, 343] width 17 height 8
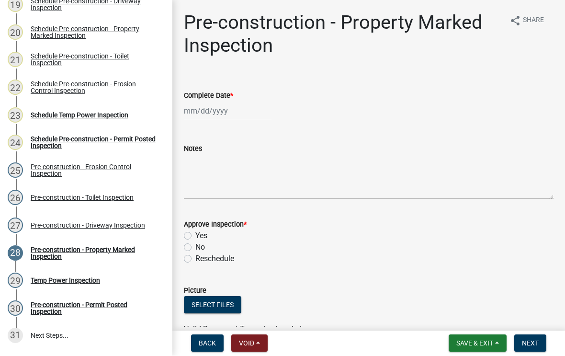
click at [526, 335] on button "Next" at bounding box center [530, 343] width 32 height 17
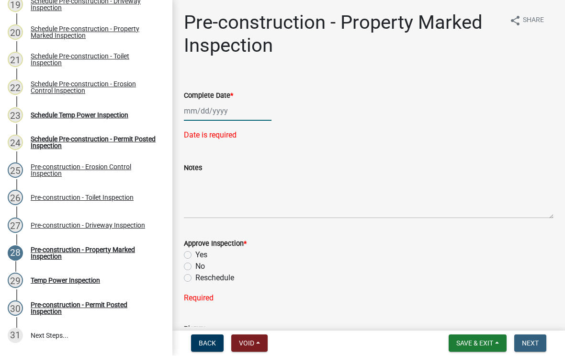
click at [216, 114] on div at bounding box center [228, 111] width 88 height 20
select select "9"
select select "2025"
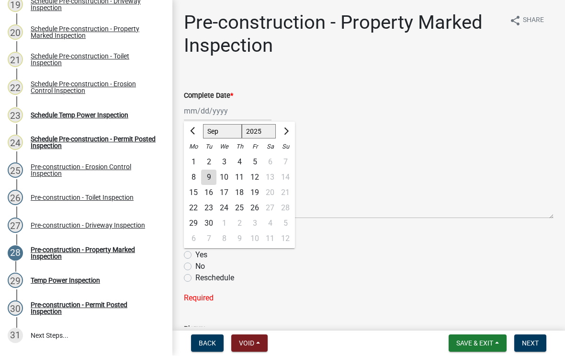
click at [227, 164] on div "3" at bounding box center [223, 162] width 15 height 15
type input "[DATE]"
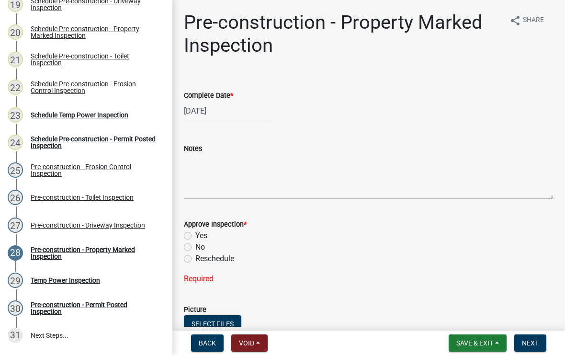
click at [195, 233] on label "Yes" at bounding box center [201, 235] width 12 height 11
click at [195, 233] on input "Yes" at bounding box center [198, 233] width 6 height 6
radio input "true"
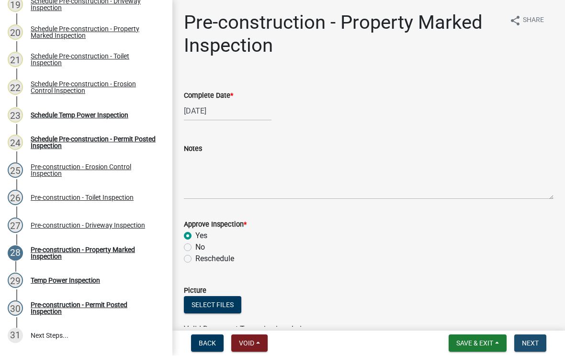
click at [528, 341] on span "Next" at bounding box center [530, 343] width 17 height 8
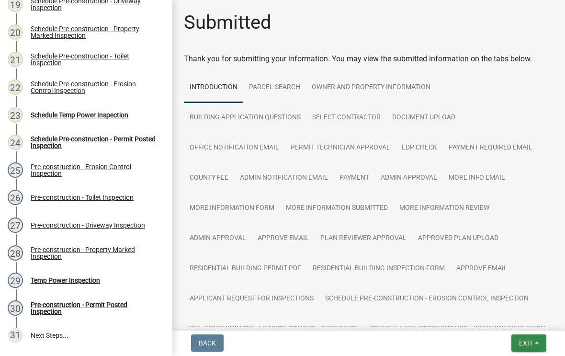
click at [525, 342] on span "Exit" at bounding box center [526, 343] width 14 height 8
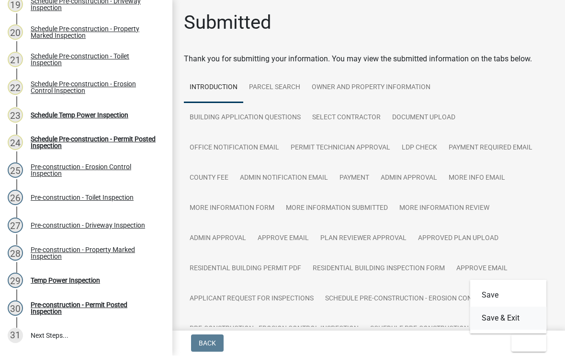
click at [506, 322] on button "Save & Exit" at bounding box center [508, 318] width 77 height 23
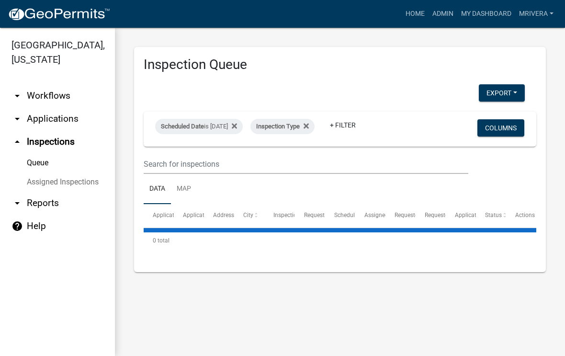
select select "1: 25"
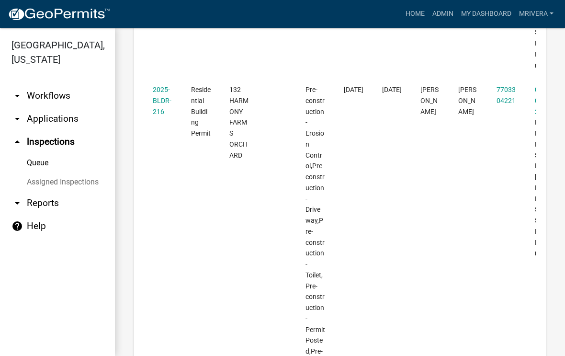
scroll to position [2430, 0]
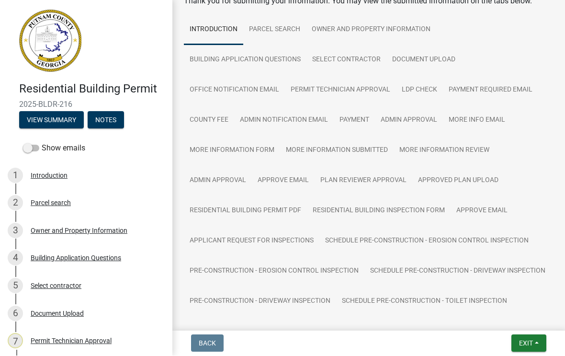
click at [525, 340] on span "Exit" at bounding box center [526, 343] width 14 height 8
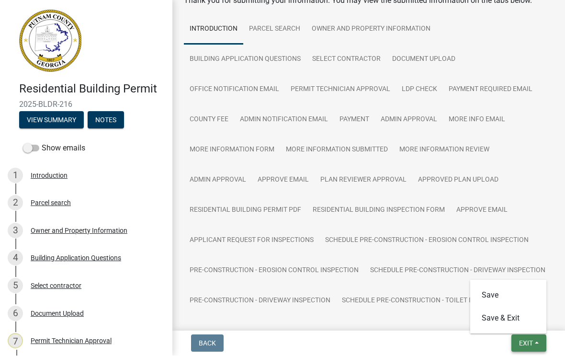
scroll to position [59, 0]
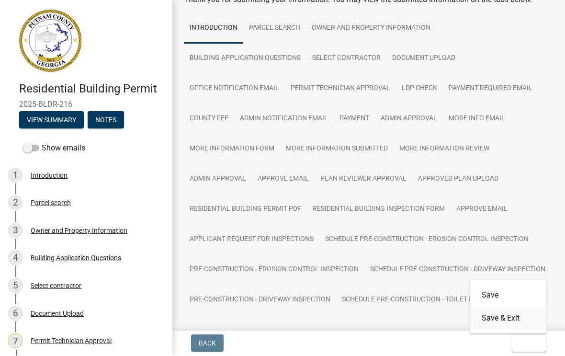
click at [502, 324] on button "Save & Exit" at bounding box center [508, 318] width 77 height 23
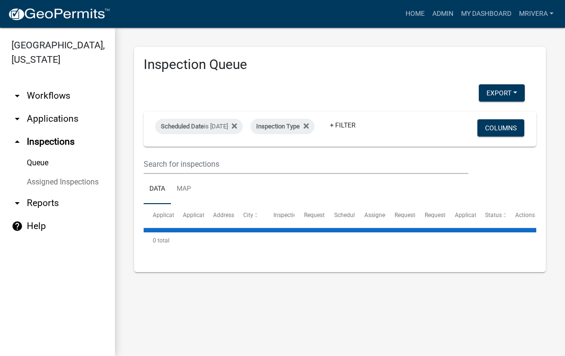
select select "1: 25"
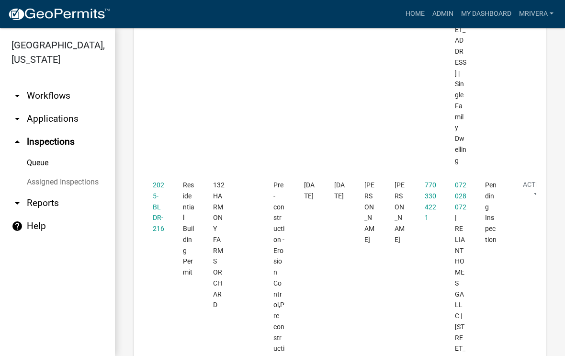
scroll to position [3866, 0]
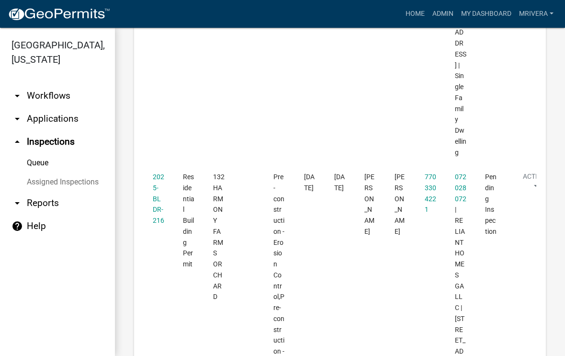
click at [158, 173] on link "2025-BLDR-216" at bounding box center [158, 198] width 11 height 51
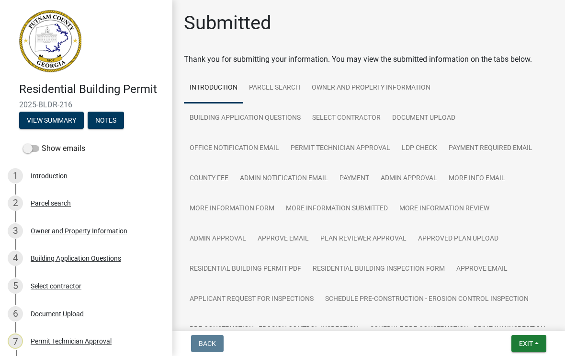
click at [525, 343] on span "Exit" at bounding box center [526, 343] width 14 height 8
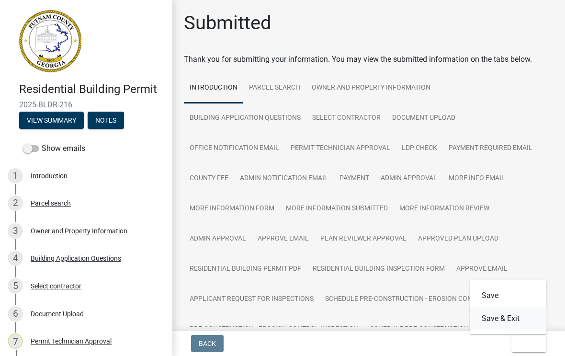
click at [512, 320] on button "Save & Exit" at bounding box center [508, 318] width 77 height 23
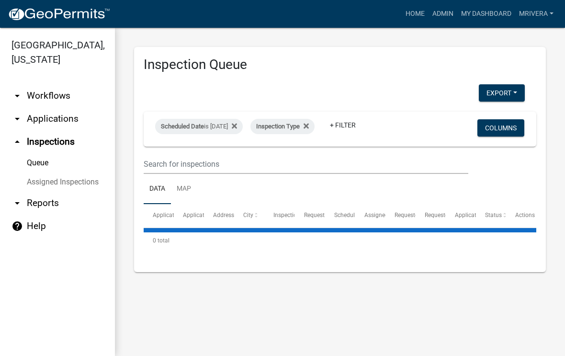
select select "1: 25"
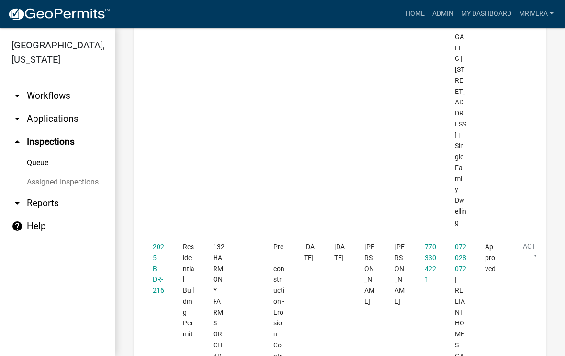
scroll to position [3812, 0]
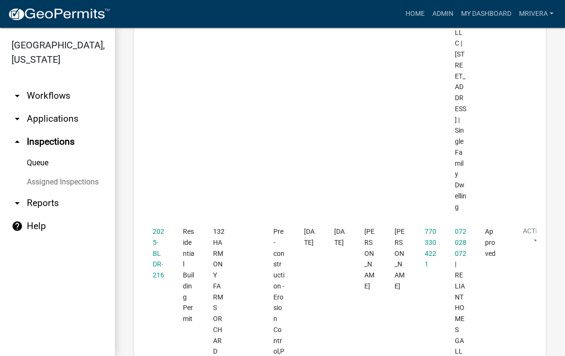
click at [157, 227] on link "2025-BLDR-216" at bounding box center [158, 252] width 11 height 51
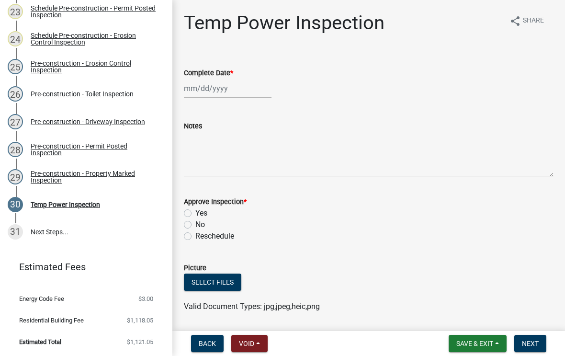
scroll to position [771, 0]
